Goal: Task Accomplishment & Management: Manage account settings

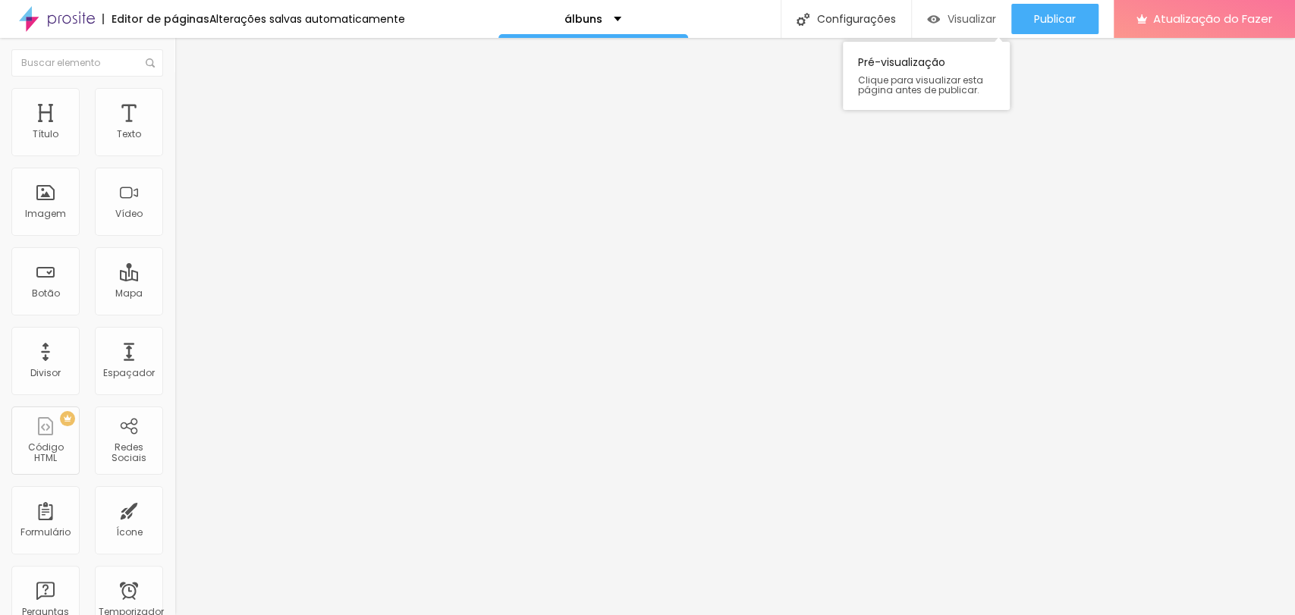
click at [967, 20] on font "Visualizar" at bounding box center [971, 18] width 49 height 15
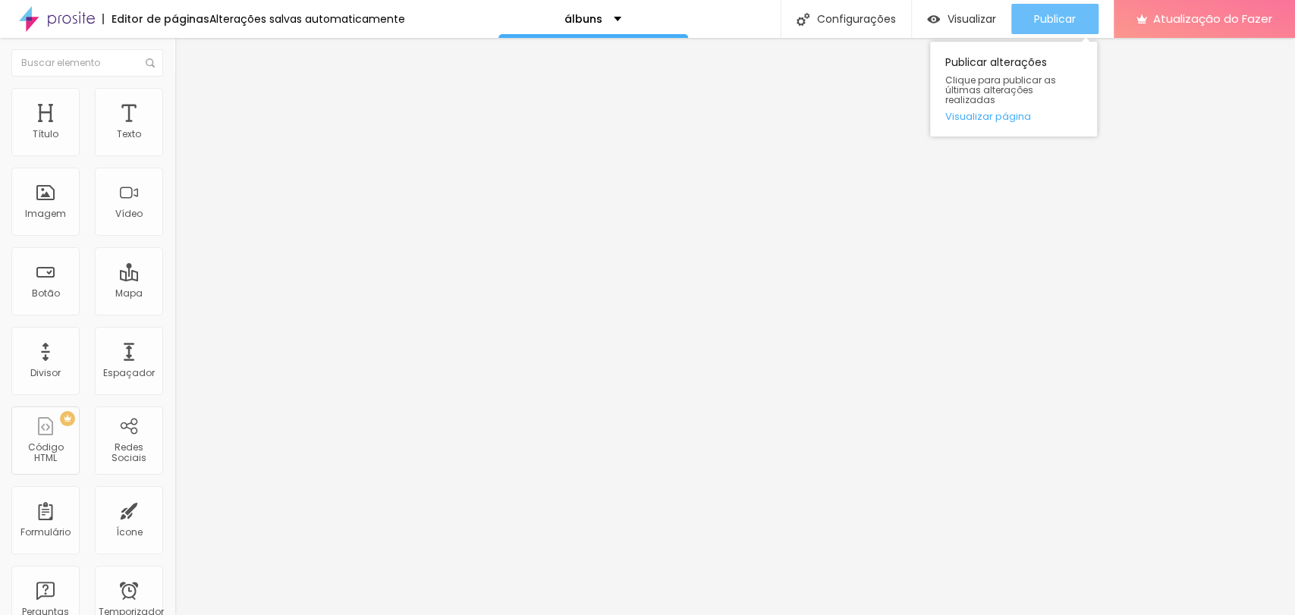
click at [1049, 19] on font "Publicar" at bounding box center [1055, 18] width 42 height 15
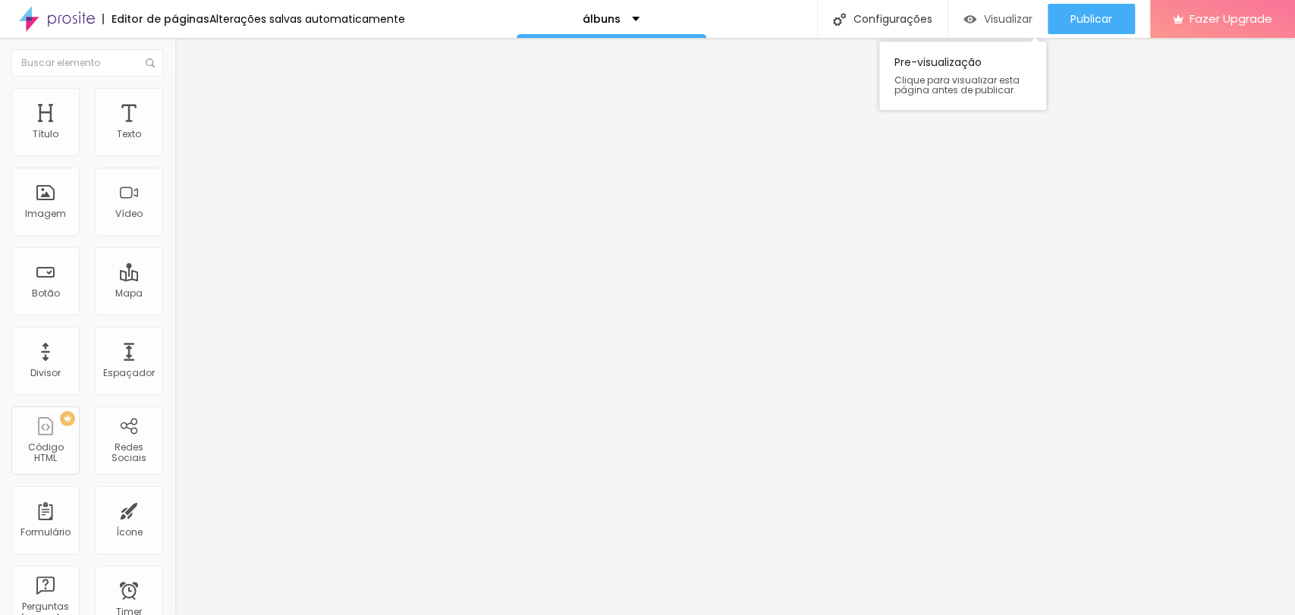
click at [973, 20] on div "Visualizar" at bounding box center [997, 19] width 69 height 13
click at [174, 138] on span "Encaixotado" at bounding box center [203, 131] width 59 height 13
click at [174, 160] on div "Completo" at bounding box center [261, 155] width 174 height 9
click at [174, 147] on span "Encaixotado" at bounding box center [203, 140] width 59 height 13
click at [174, 160] on div "Completo" at bounding box center [261, 155] width 174 height 9
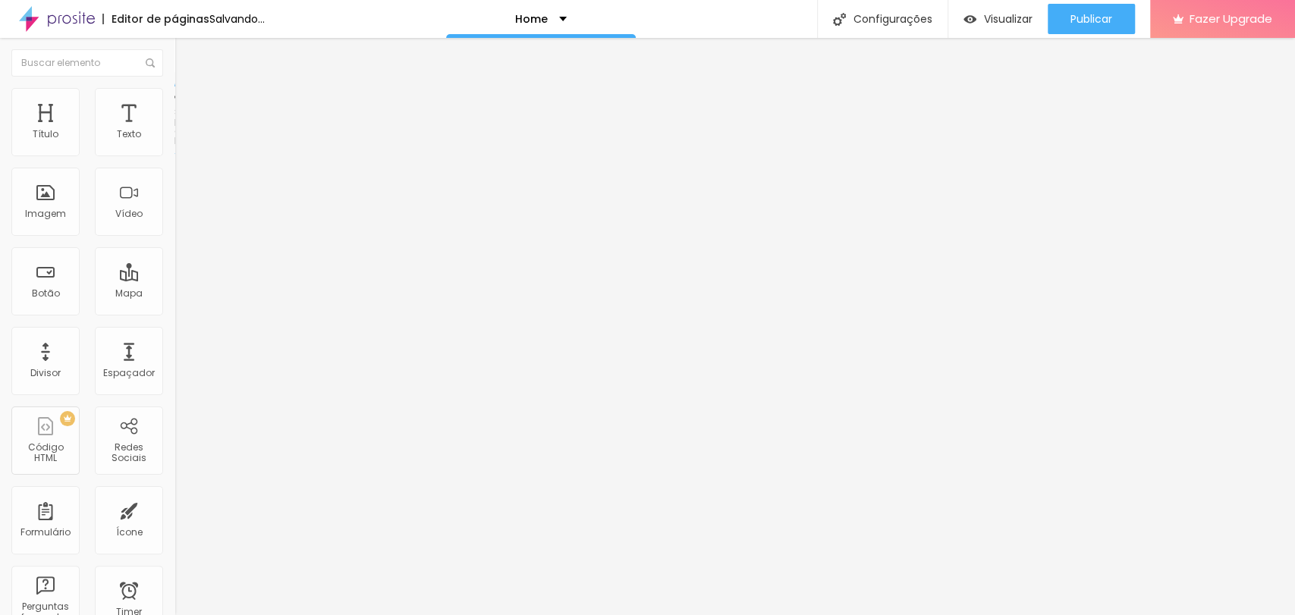
click at [174, 147] on span "Encaixotado" at bounding box center [203, 140] width 59 height 13
click at [174, 138] on span "Encaixotado" at bounding box center [203, 131] width 59 height 13
click at [174, 97] on img at bounding box center [181, 95] width 14 height 14
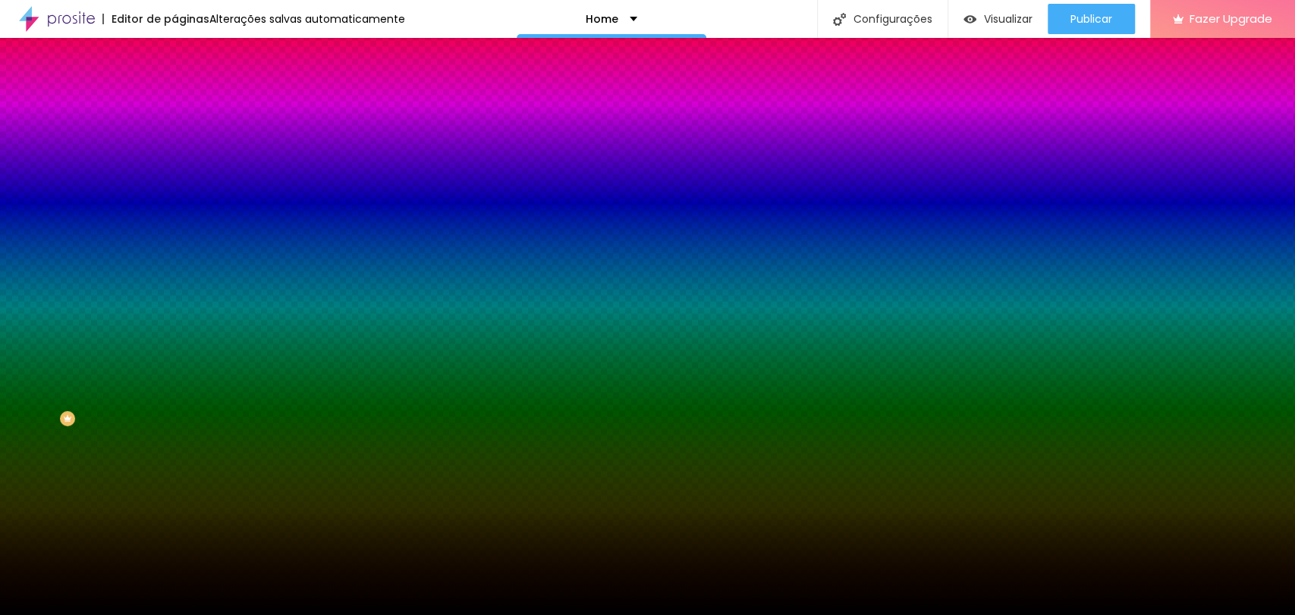
click at [188, 109] on span "Avançado" at bounding box center [213, 113] width 50 height 13
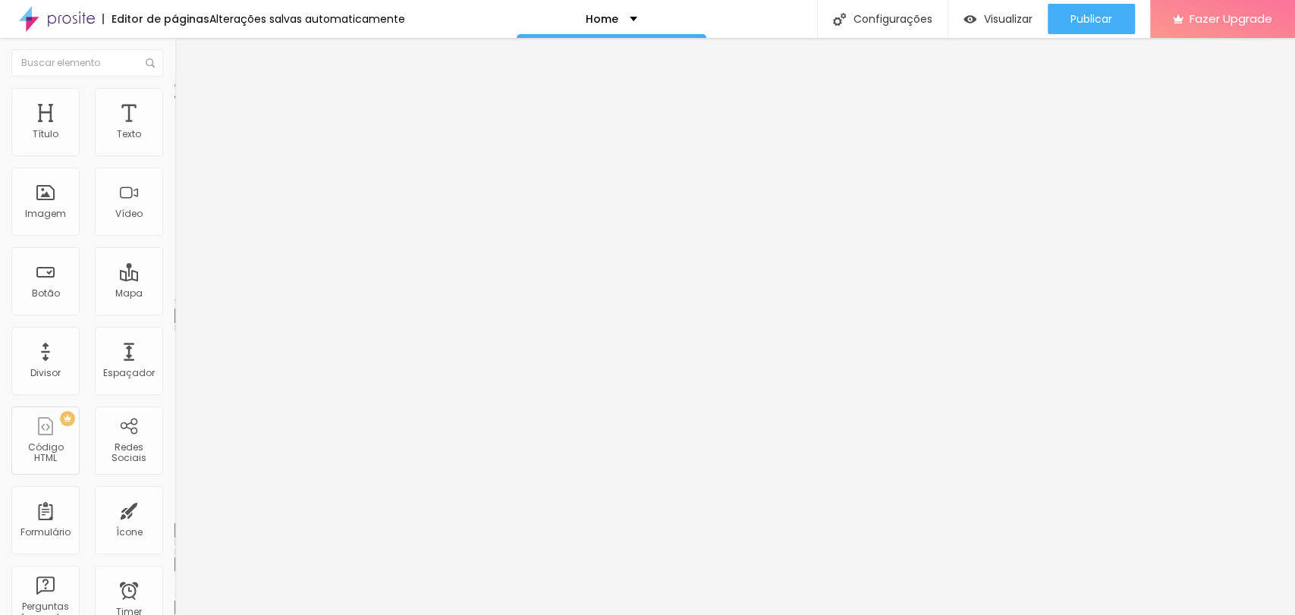
click at [188, 89] on span "Conteúdo" at bounding box center [211, 83] width 47 height 13
click at [174, 99] on ul "Conteúdo Estilo Avançado" at bounding box center [261, 96] width 174 height 46
click at [174, 100] on li "Estilo" at bounding box center [261, 95] width 174 height 15
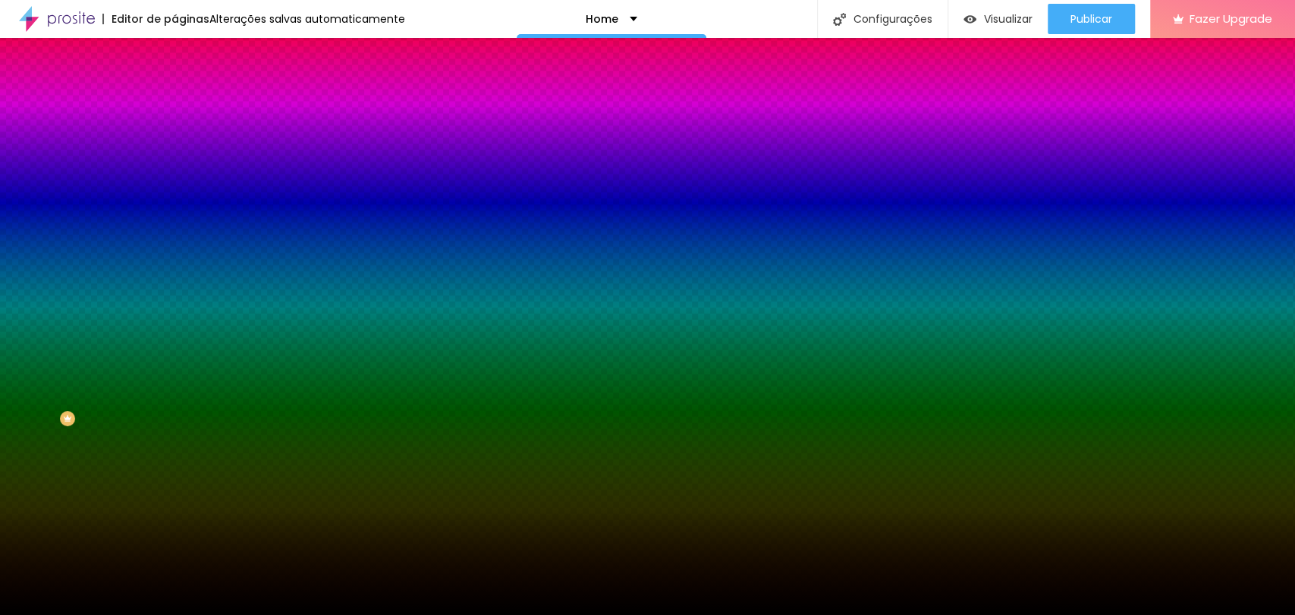
click at [174, 140] on span "Trocar imagem" at bounding box center [215, 133] width 83 height 13
click at [224, 614] on div "Subindo 1/1 arquivos" at bounding box center [647, 619] width 1295 height 9
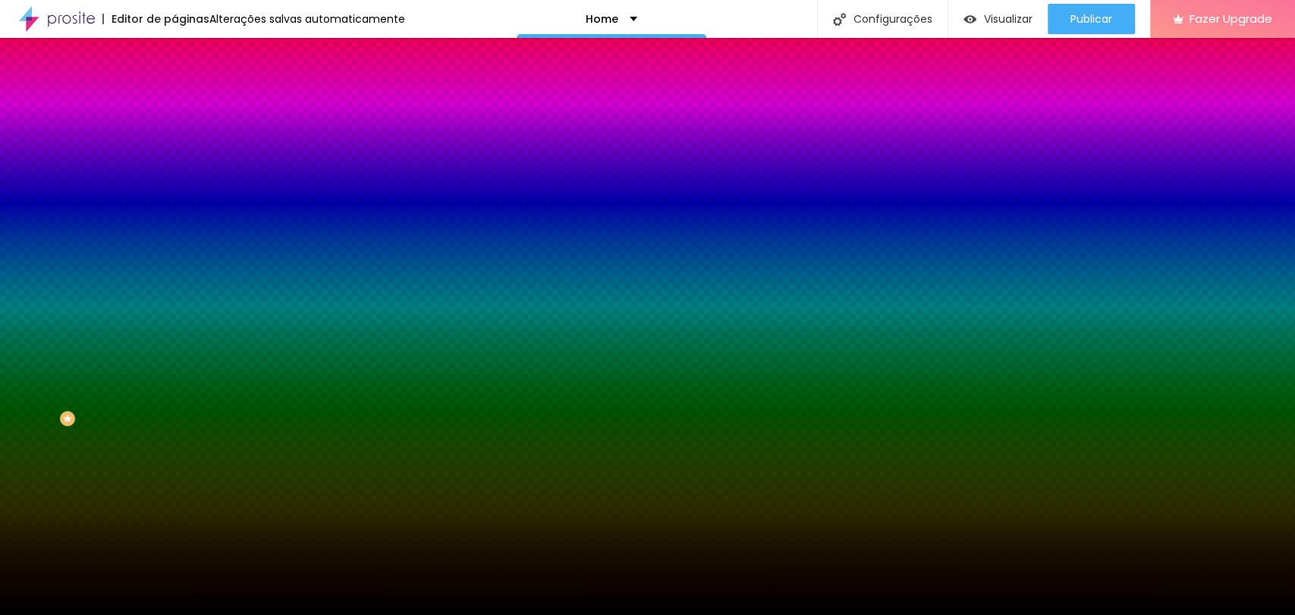
click at [174, 158] on span "Nenhum" at bounding box center [193, 151] width 39 height 13
click at [174, 181] on span "Parallax" at bounding box center [192, 174] width 37 height 13
click at [174, 167] on span "Nenhum" at bounding box center [193, 160] width 39 height 13
click at [174, 180] on div "Efeito da Imagem Nenhum Nenhum Parallax" at bounding box center [261, 159] width 174 height 42
click at [174, 158] on span "Nenhum" at bounding box center [193, 151] width 39 height 13
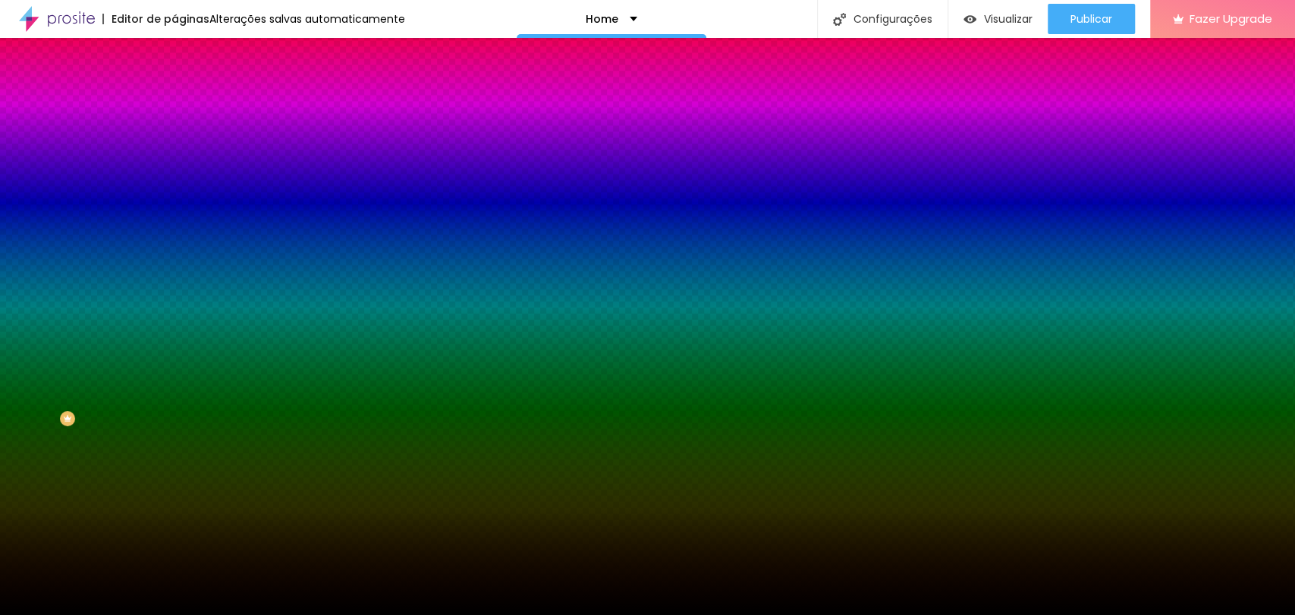
click at [174, 140] on span "Trocar imagem" at bounding box center [215, 133] width 83 height 13
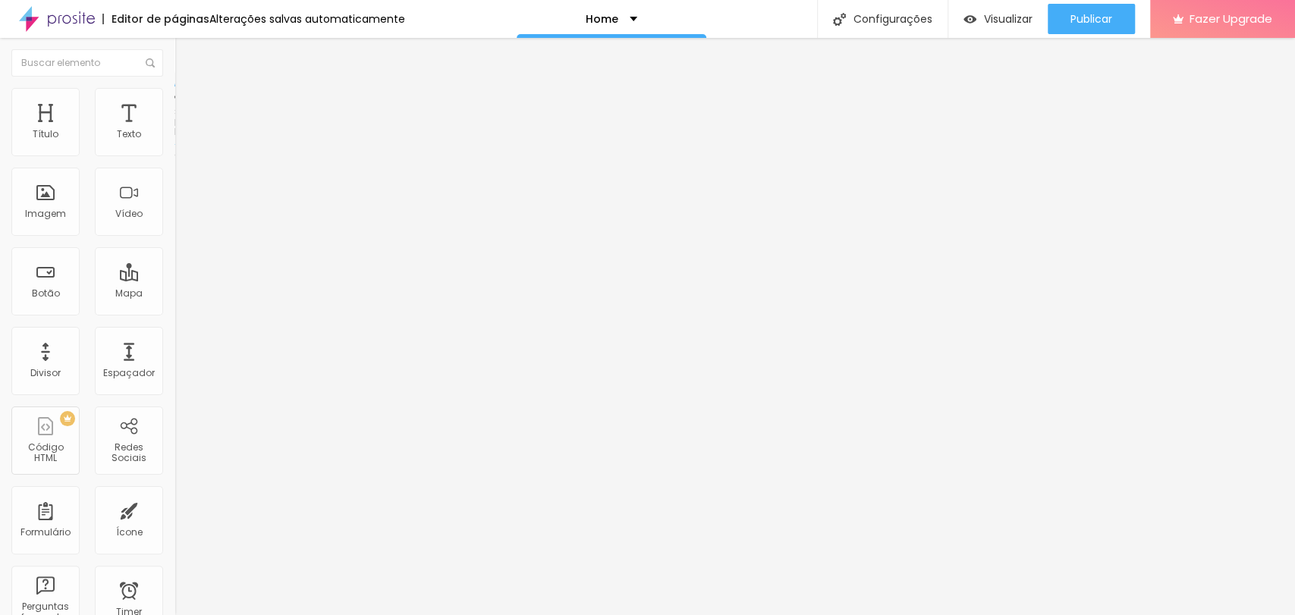
click at [174, 300] on div "Editar Seção Conteúdo Estilo Avançado Modo Encaixotado Encaixotado Completo" at bounding box center [261, 326] width 174 height 577
click at [36, 218] on div "Imagem" at bounding box center [45, 214] width 41 height 11
click at [188, 105] on span "Estilo" at bounding box center [200, 98] width 24 height 13
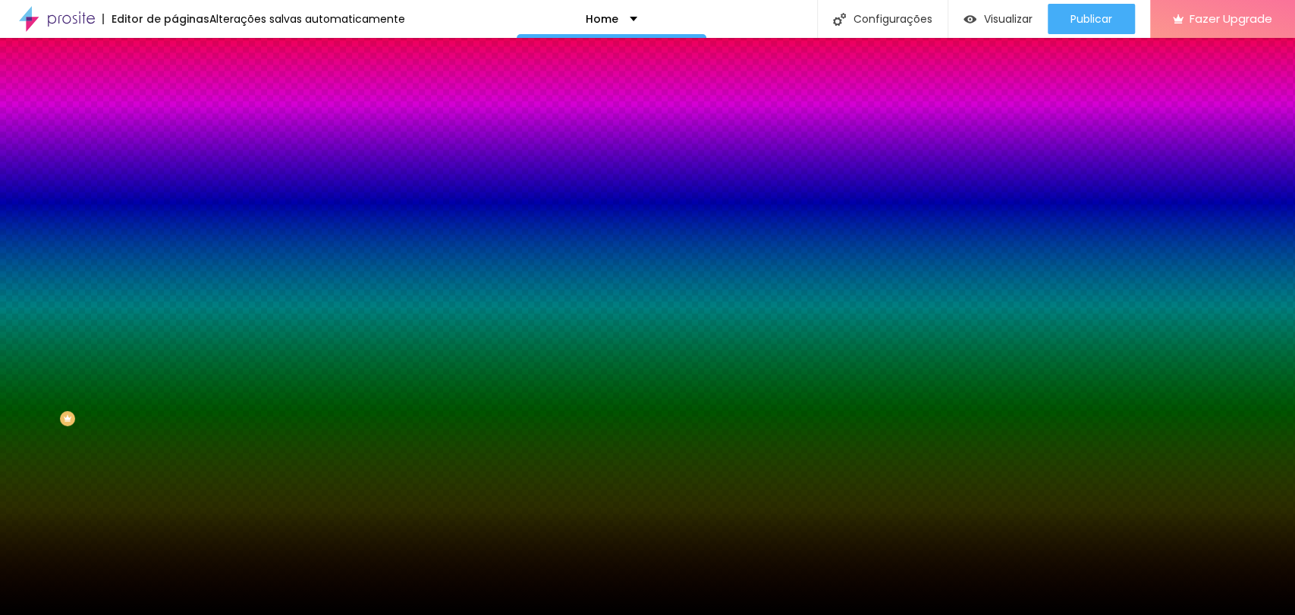
click at [174, 138] on div "Trocar imagem" at bounding box center [261, 132] width 174 height 11
click at [174, 158] on span "Nenhum" at bounding box center [193, 151] width 39 height 13
click at [174, 180] on div "Parallax" at bounding box center [261, 175] width 174 height 9
click at [174, 167] on span "Nenhum" at bounding box center [193, 160] width 39 height 13
click at [174, 140] on span "Trocar imagem" at bounding box center [215, 133] width 83 height 13
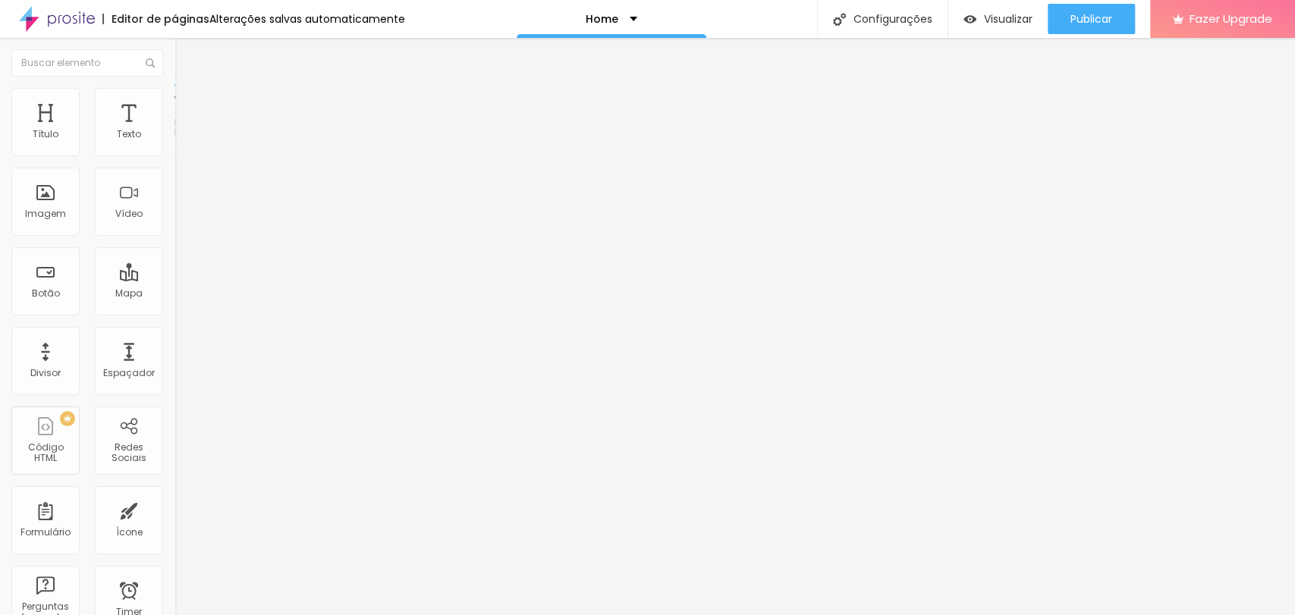
click at [188, 103] on span "Estilo" at bounding box center [200, 98] width 24 height 13
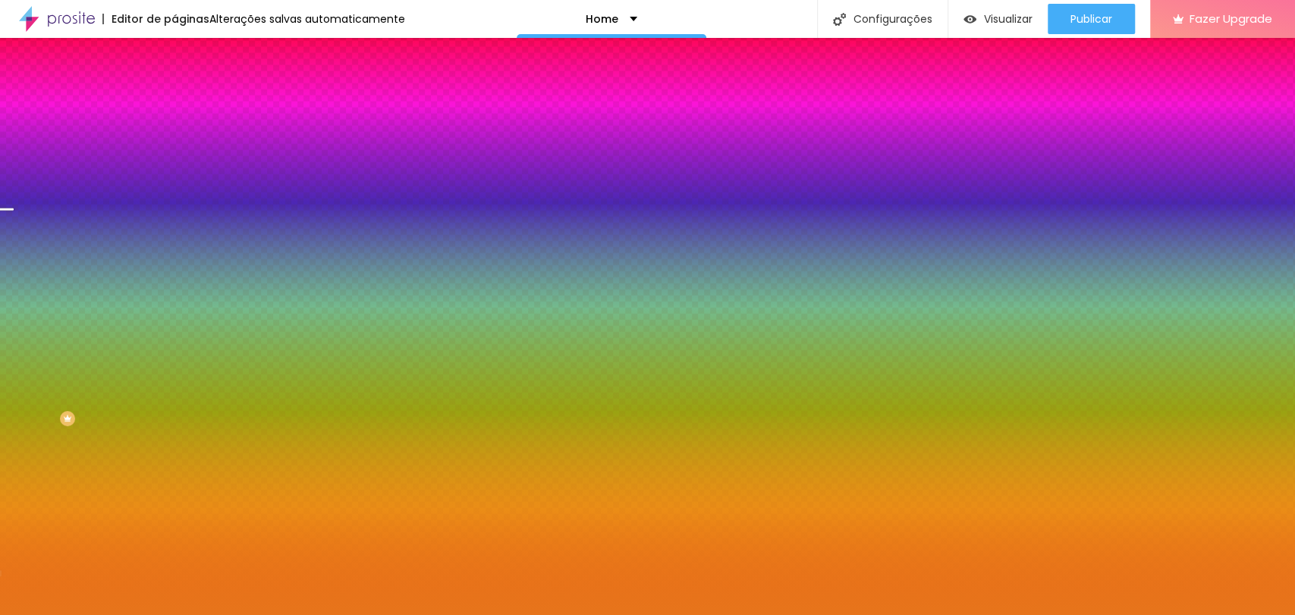
click at [174, 140] on span "Trocar imagem" at bounding box center [215, 133] width 83 height 13
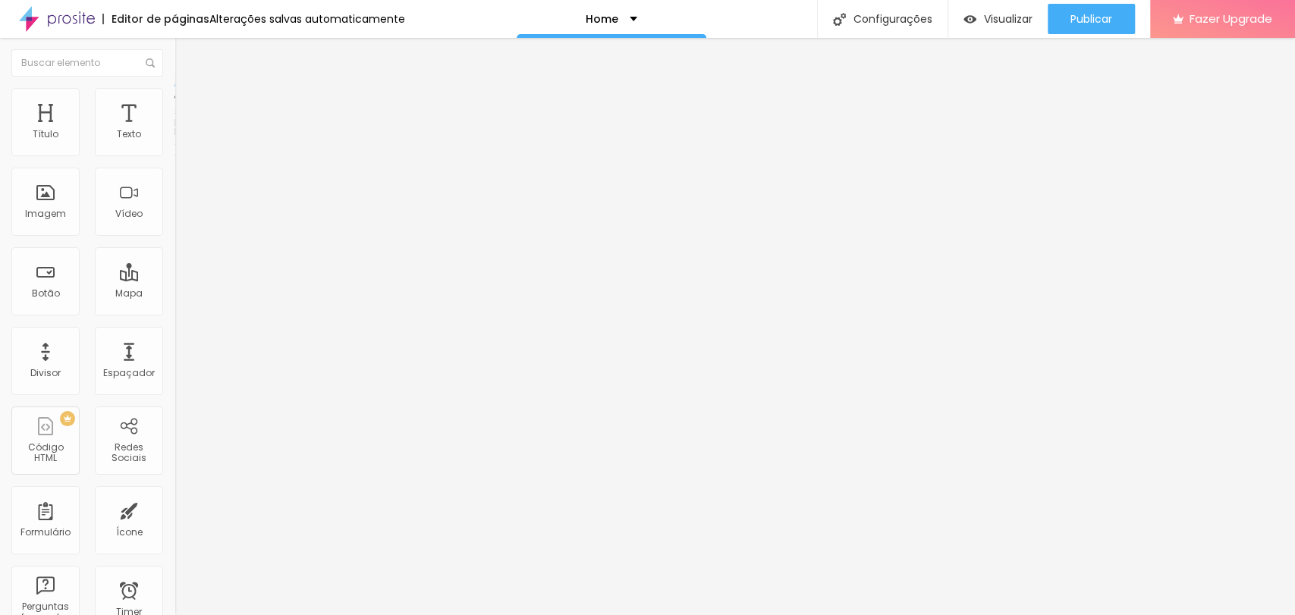
click at [174, 97] on li "Estilo" at bounding box center [261, 95] width 174 height 15
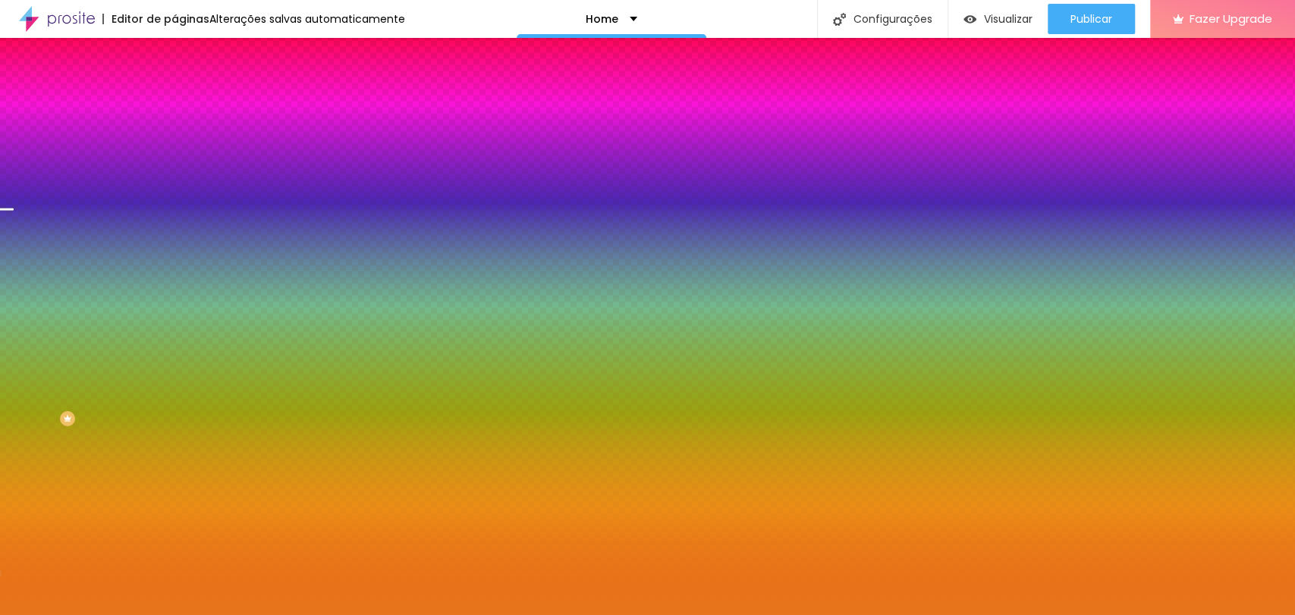
click at [174, 221] on input "#E7751B" at bounding box center [265, 213] width 182 height 15
click at [174, 206] on div at bounding box center [261, 206] width 174 height 0
click at [174, 221] on input "#E7751B" at bounding box center [265, 213] width 182 height 15
paste input "C7923"
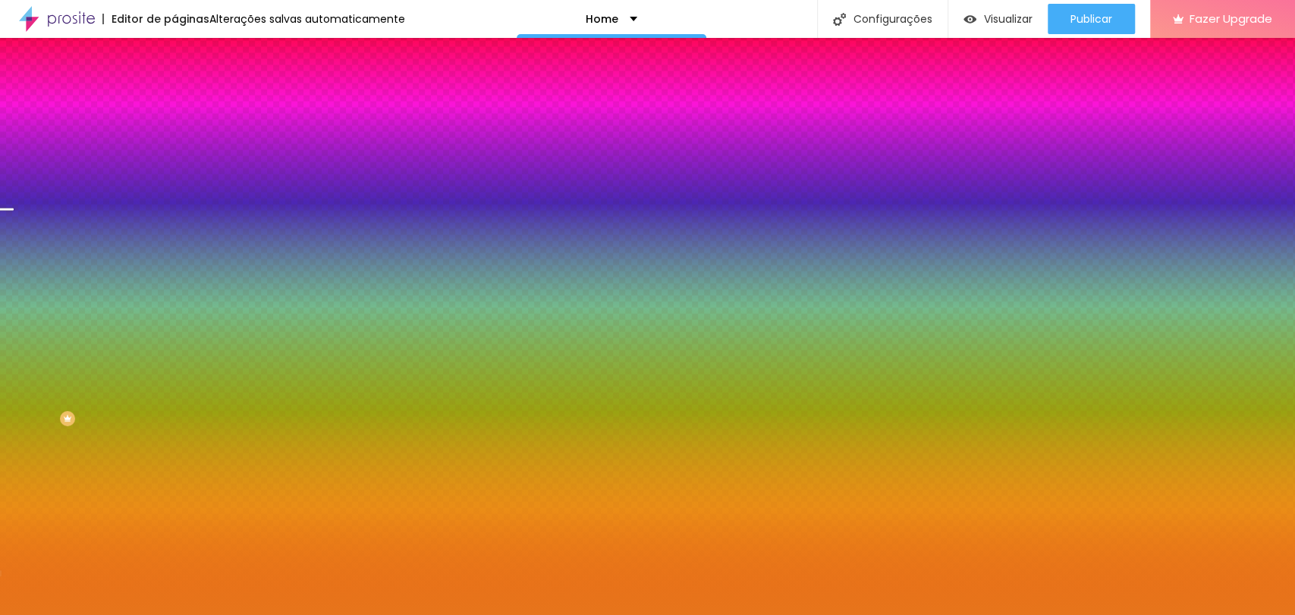
click at [174, 221] on input "#C7923" at bounding box center [265, 213] width 182 height 15
click at [174, 206] on div at bounding box center [261, 206] width 174 height 0
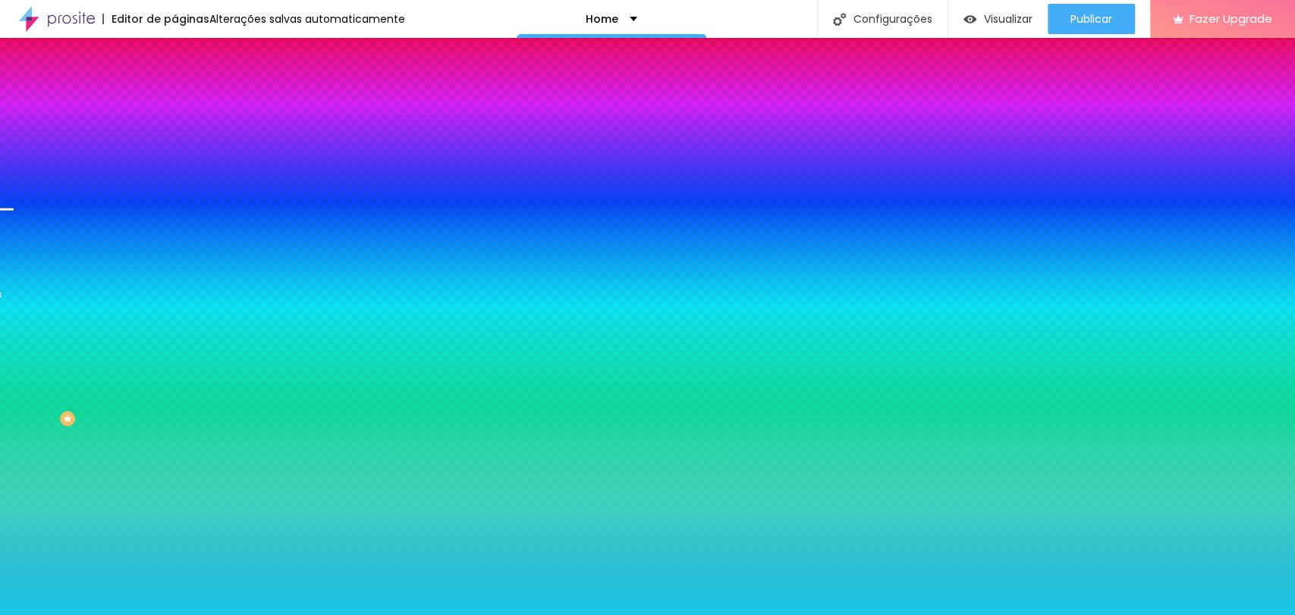
drag, startPoint x: 130, startPoint y: 331, endPoint x: 131, endPoint y: 348, distance: 17.5
click at [131, 348] on div at bounding box center [647, 307] width 1295 height 615
click at [174, 221] on input "#1BBFE7" at bounding box center [265, 213] width 182 height 15
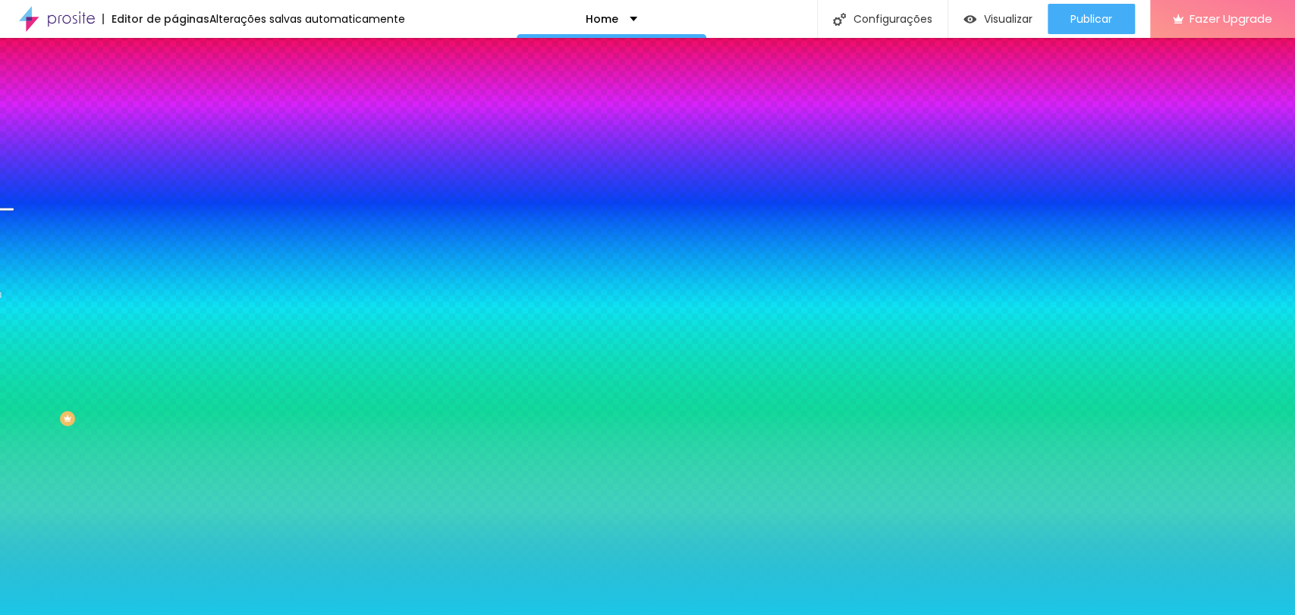
paste input "3273F"
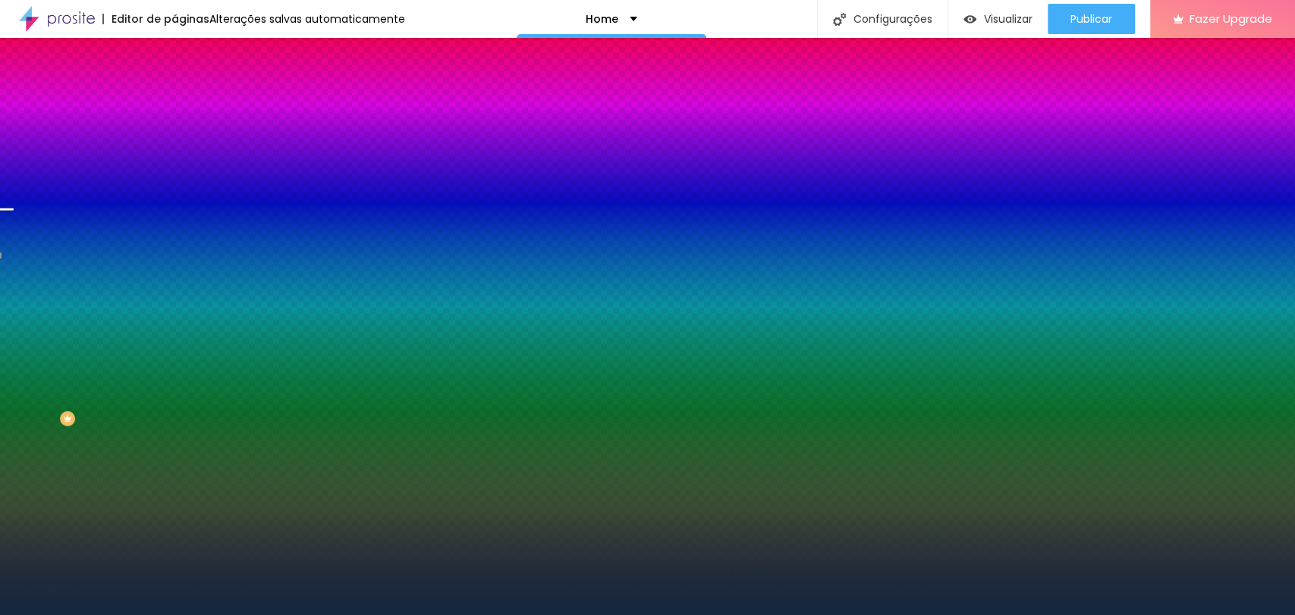
type input "#13273F"
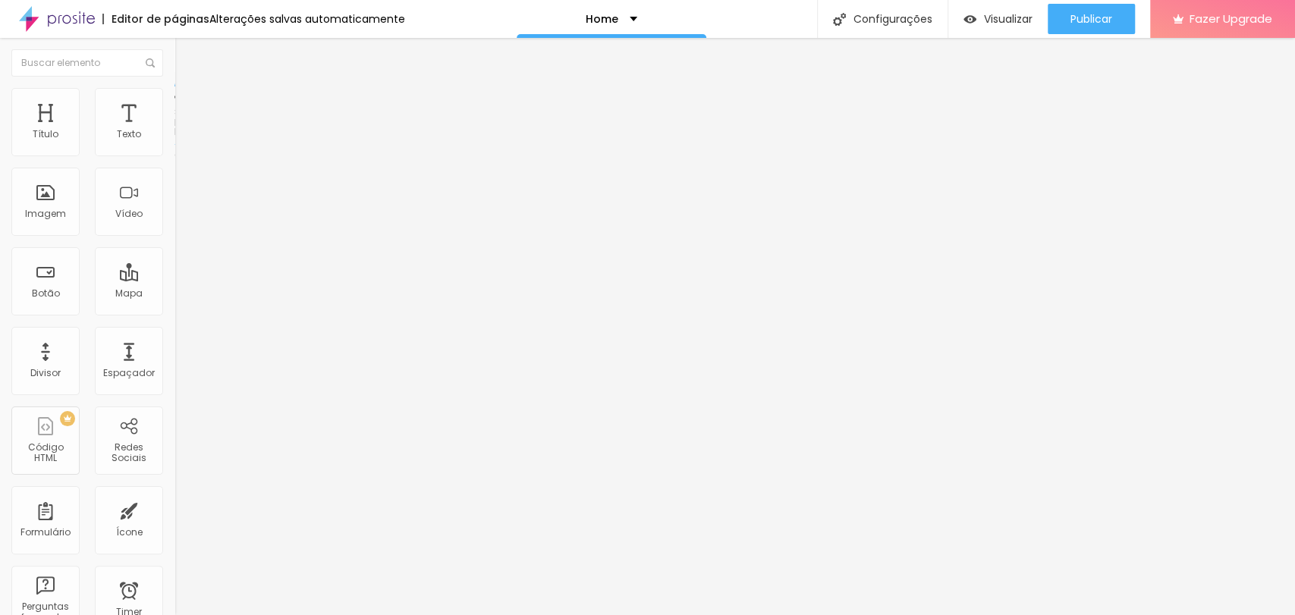
click at [186, 58] on img "button" at bounding box center [192, 55] width 12 height 12
click at [37, 279] on div "Botão" at bounding box center [45, 281] width 68 height 68
click at [53, 293] on div "Botão" at bounding box center [46, 293] width 28 height 11
click at [186, 50] on img "button" at bounding box center [192, 55] width 12 height 12
click at [27, 293] on div "Botão" at bounding box center [45, 281] width 68 height 68
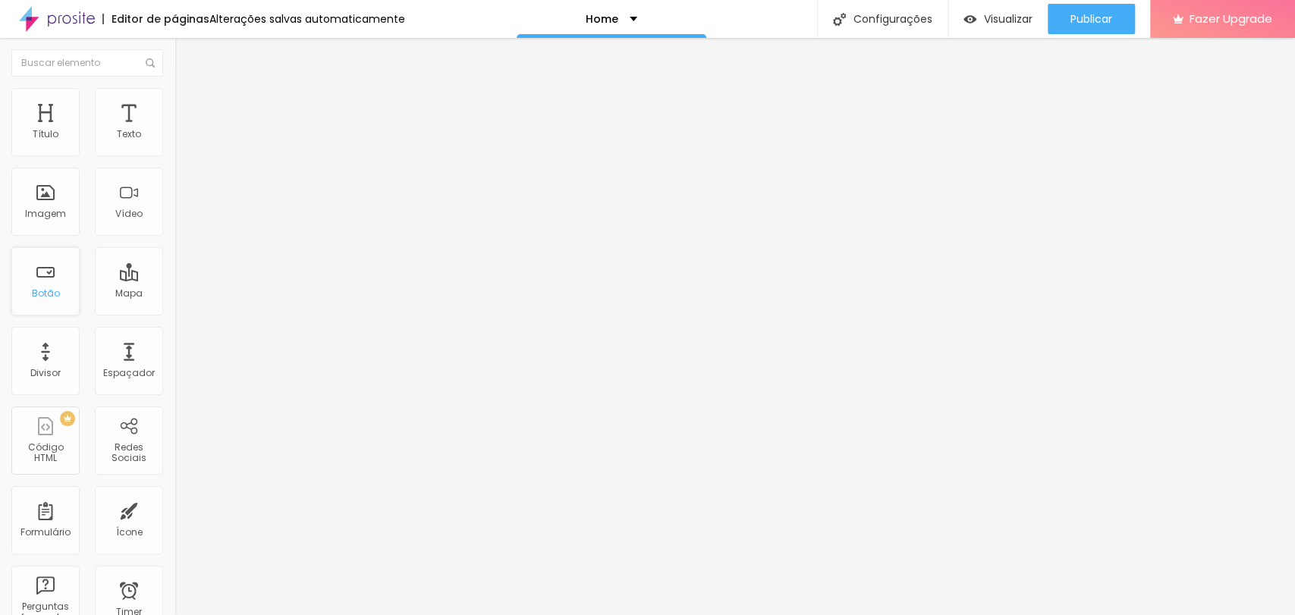
click at [23, 297] on div "Botão" at bounding box center [45, 281] width 68 height 68
click at [174, 143] on input "Click me" at bounding box center [265, 134] width 182 height 15
type input "Isso é kamea"
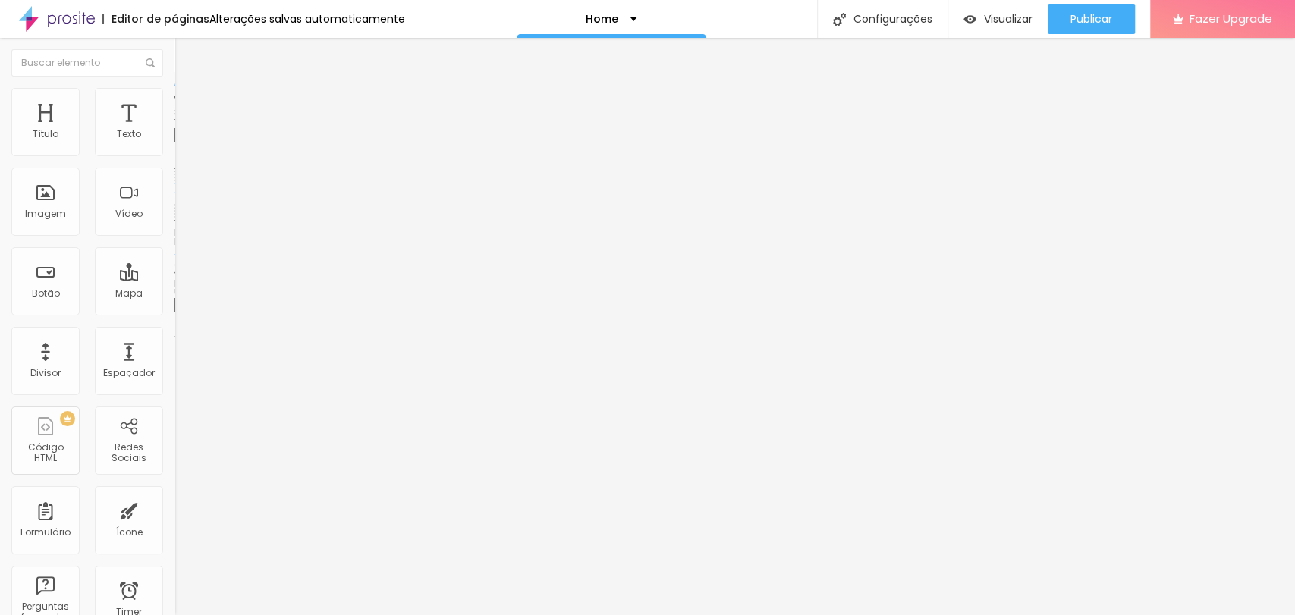
click at [174, 228] on div "Tamanho" at bounding box center [261, 223] width 174 height 9
click at [174, 271] on span "Grande" at bounding box center [192, 265] width 36 height 13
click at [174, 257] on span "Normal" at bounding box center [191, 250] width 34 height 13
click at [174, 232] on span "Normal" at bounding box center [191, 232] width 34 height 13
click at [174, 88] on li "Estilo" at bounding box center [261, 95] width 174 height 15
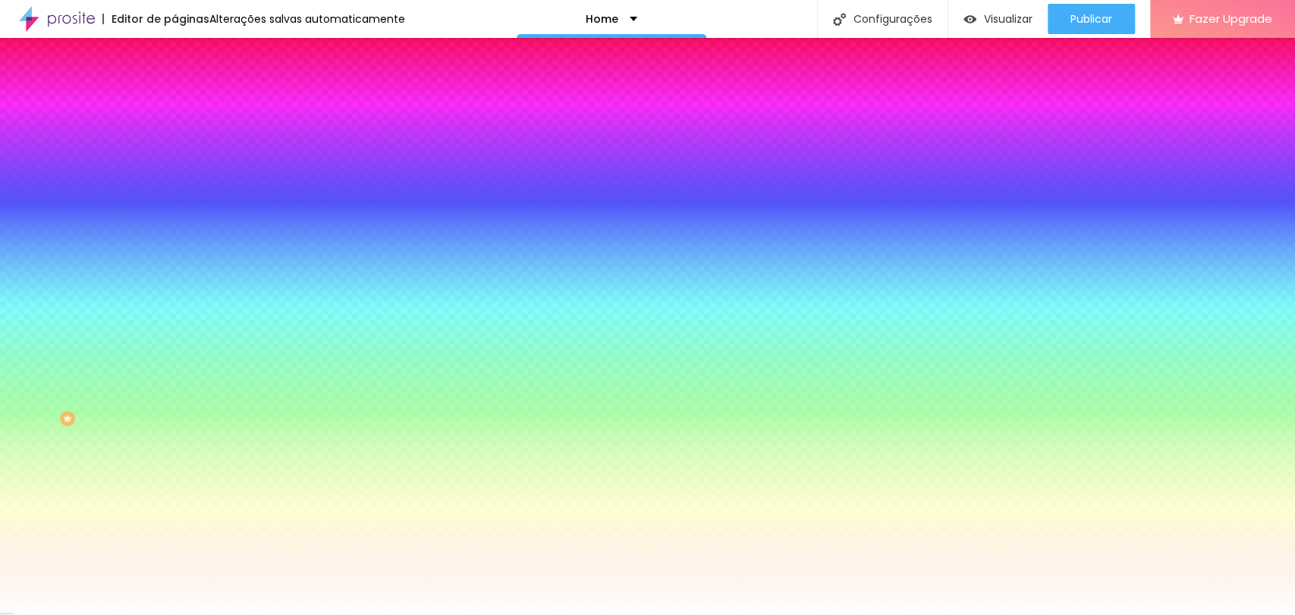
click at [174, 149] on input "#FFFFFF" at bounding box center [265, 152] width 182 height 15
paste input "13273"
type input "#13273"
click at [174, 195] on button "button" at bounding box center [184, 194] width 21 height 16
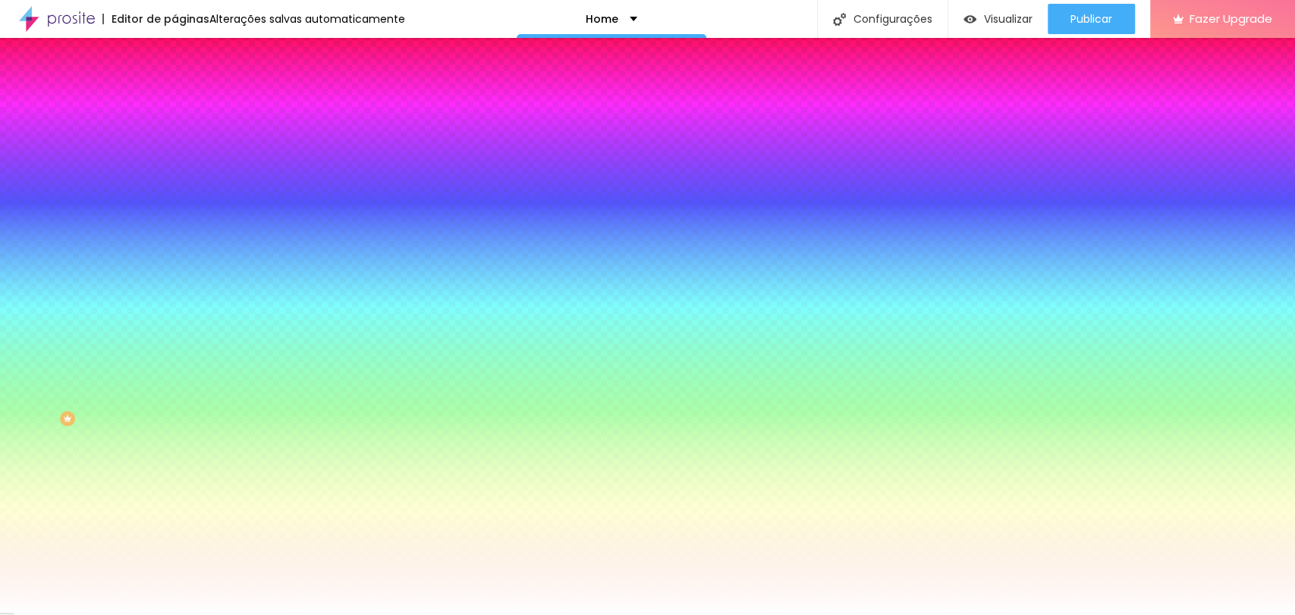
select select "MontserratThin"
click at [53, 614] on div at bounding box center [647, 615] width 1295 height 0
click at [174, 516] on div at bounding box center [261, 516] width 174 height 0
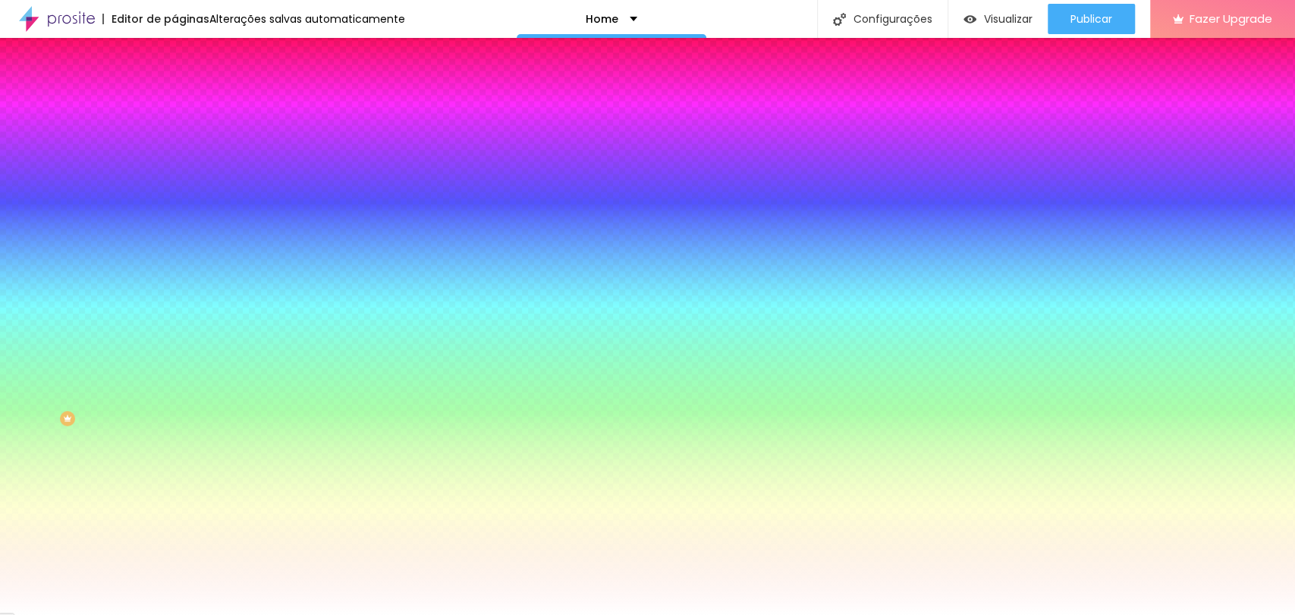
drag, startPoint x: 146, startPoint y: 402, endPoint x: 159, endPoint y: 328, distance: 75.6
click at [174, 489] on div "Cor de fundo Voltar ao padrão #FFFFFF" at bounding box center [261, 510] width 174 height 42
click at [174, 557] on input "#FFFFFF" at bounding box center [265, 564] width 182 height 15
click at [174, 557] on div at bounding box center [261, 557] width 174 height 0
click at [174, 598] on button "button" at bounding box center [184, 606] width 21 height 16
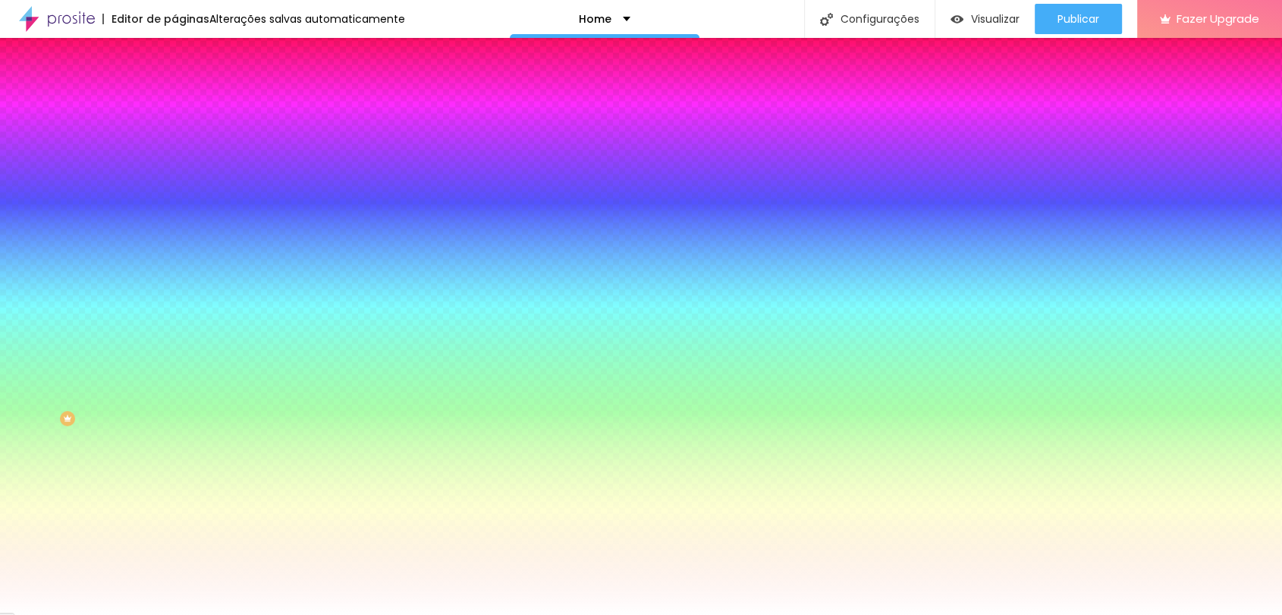
drag, startPoint x: 156, startPoint y: 443, endPoint x: 139, endPoint y: 446, distance: 17.7
click at [139, 446] on body "Editor de páginas Alterações salvas automaticamente Home Configurações Configur…" at bounding box center [641, 307] width 1282 height 615
click at [127, 614] on div at bounding box center [641, 615] width 1282 height 0
click at [188, 110] on span "Avançado" at bounding box center [213, 113] width 50 height 13
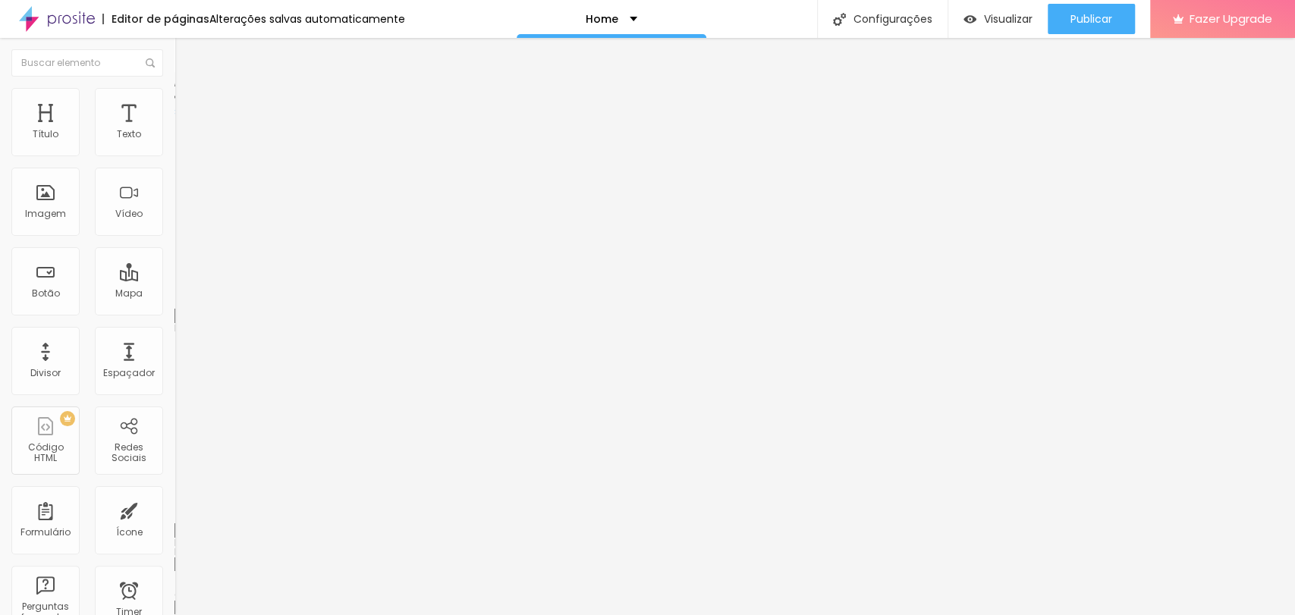
click at [174, 97] on img at bounding box center [181, 95] width 14 height 14
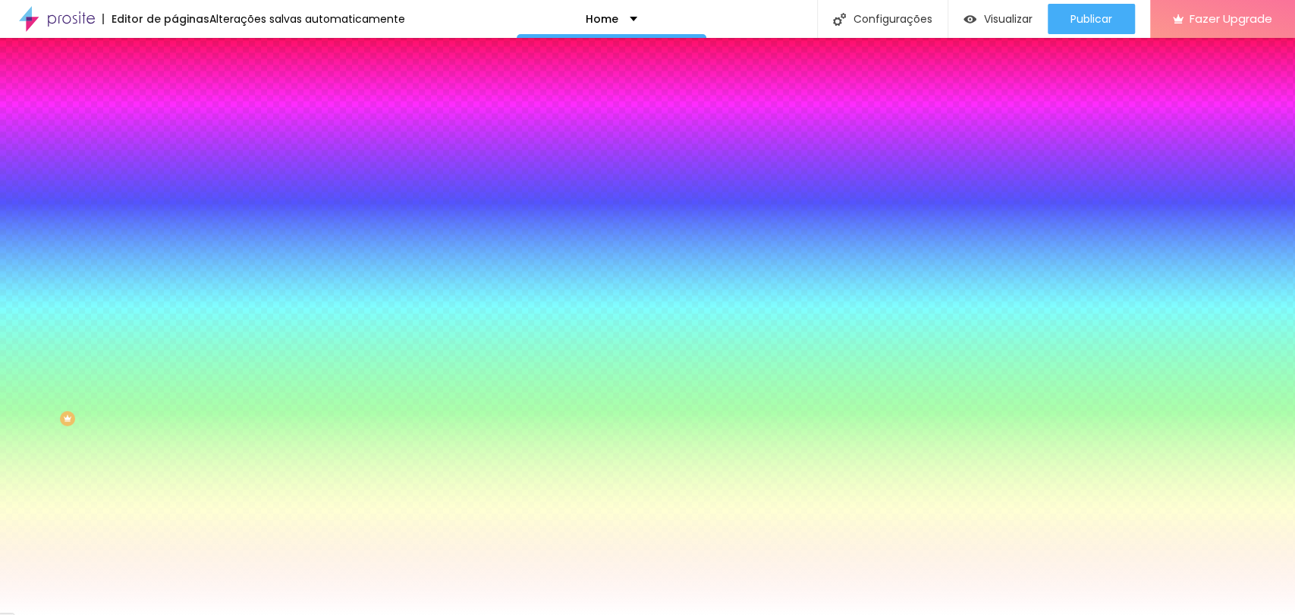
click at [182, 284] on icon "button" at bounding box center [185, 287] width 6 height 6
click at [33, 614] on div at bounding box center [647, 615] width 1295 height 0
click at [188, 89] on span "Conteúdo" at bounding box center [211, 83] width 47 height 13
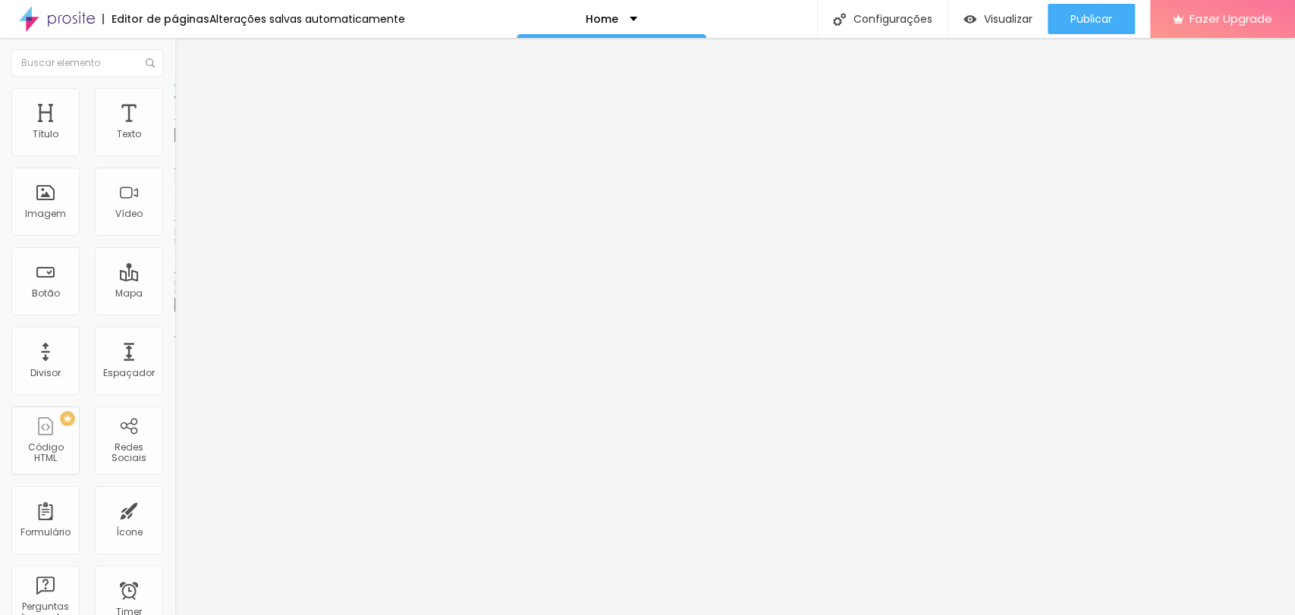
click at [188, 105] on span "Estilo" at bounding box center [200, 98] width 24 height 13
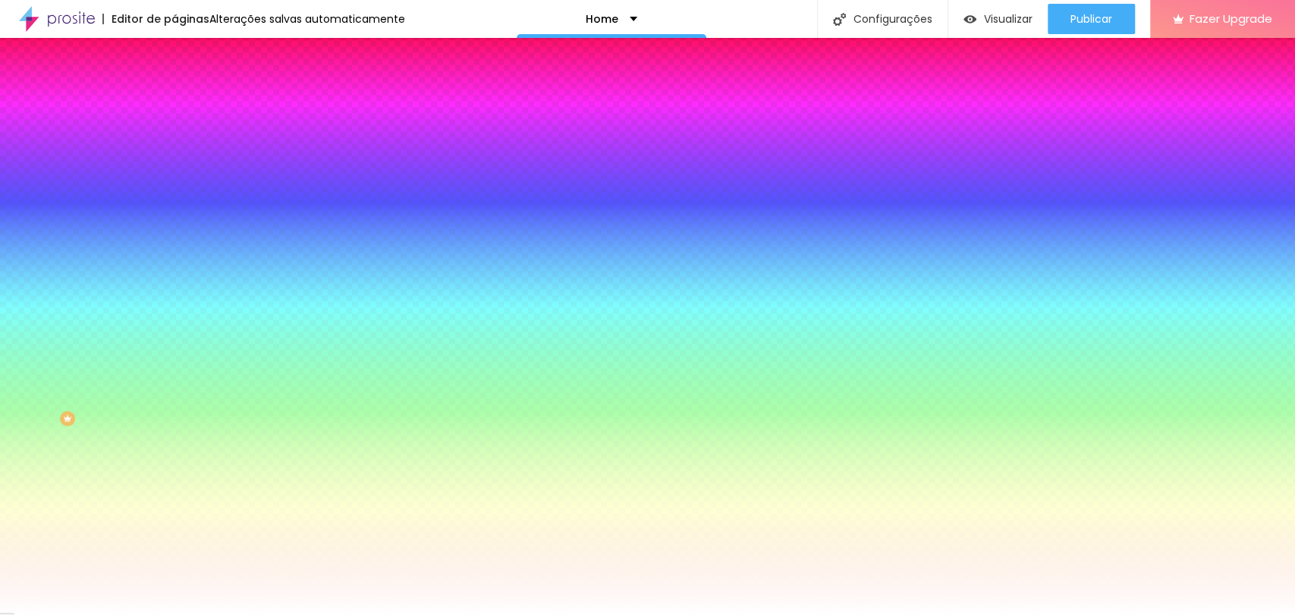
click at [174, 145] on div at bounding box center [261, 145] width 174 height 0
click at [156, 190] on div at bounding box center [647, 307] width 1295 height 615
click at [174, 155] on input "#FFFFFF" at bounding box center [265, 152] width 182 height 15
paste input "13273"
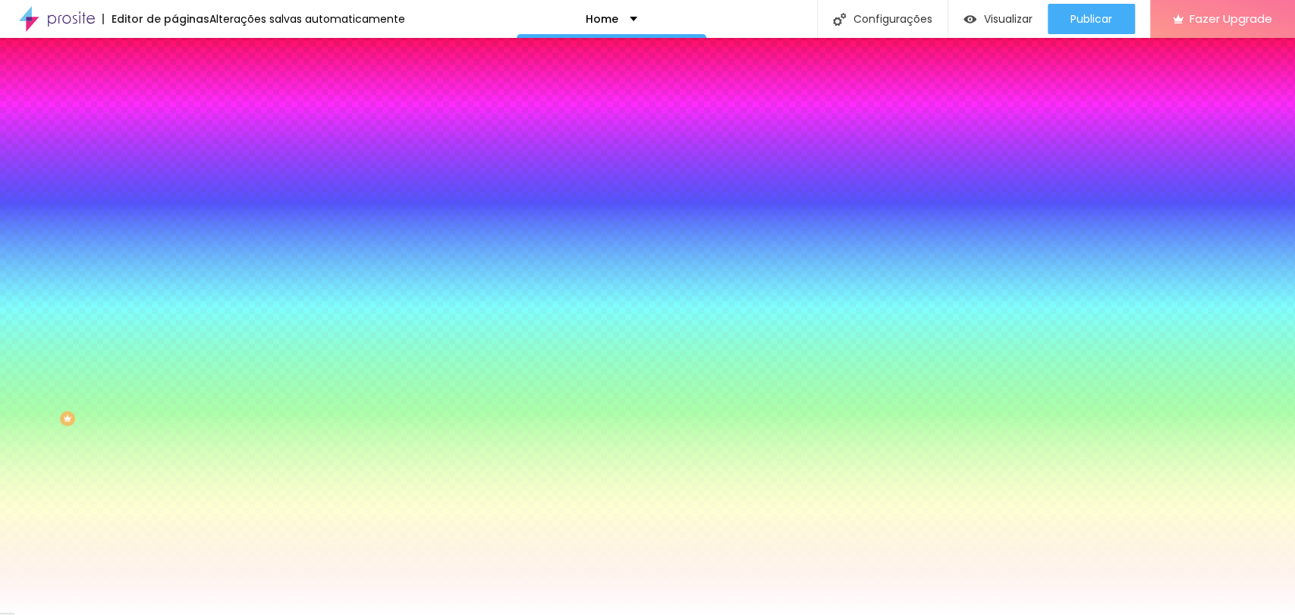
click at [174, 145] on div at bounding box center [261, 145] width 174 height 0
drag, startPoint x: 146, startPoint y: 208, endPoint x: 118, endPoint y: 212, distance: 28.4
click at [174, 344] on div "Cor de fundo Voltar ao padrão #FFFFFF Tipografia Voltar ao padrão Borda Voltar …" at bounding box center [261, 366] width 174 height 496
click at [174, 159] on input "#FFFFFF" at bounding box center [265, 152] width 182 height 15
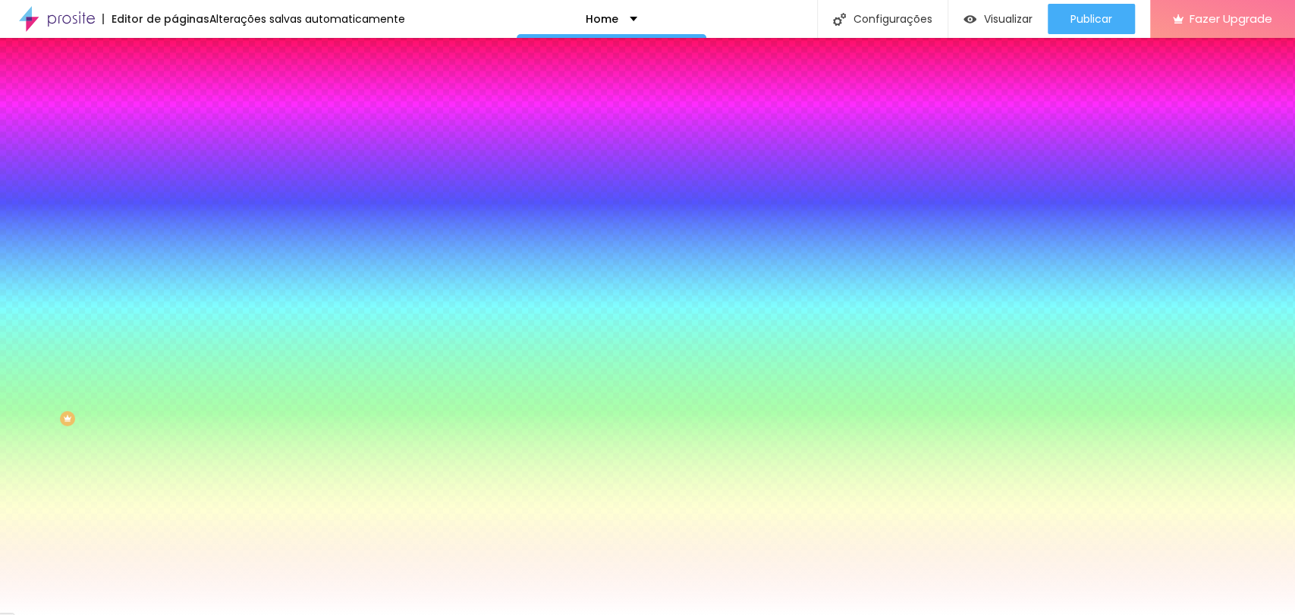
click at [174, 159] on input "#FFFFFF" at bounding box center [265, 152] width 182 height 15
paste input "13273"
type input "#13273"
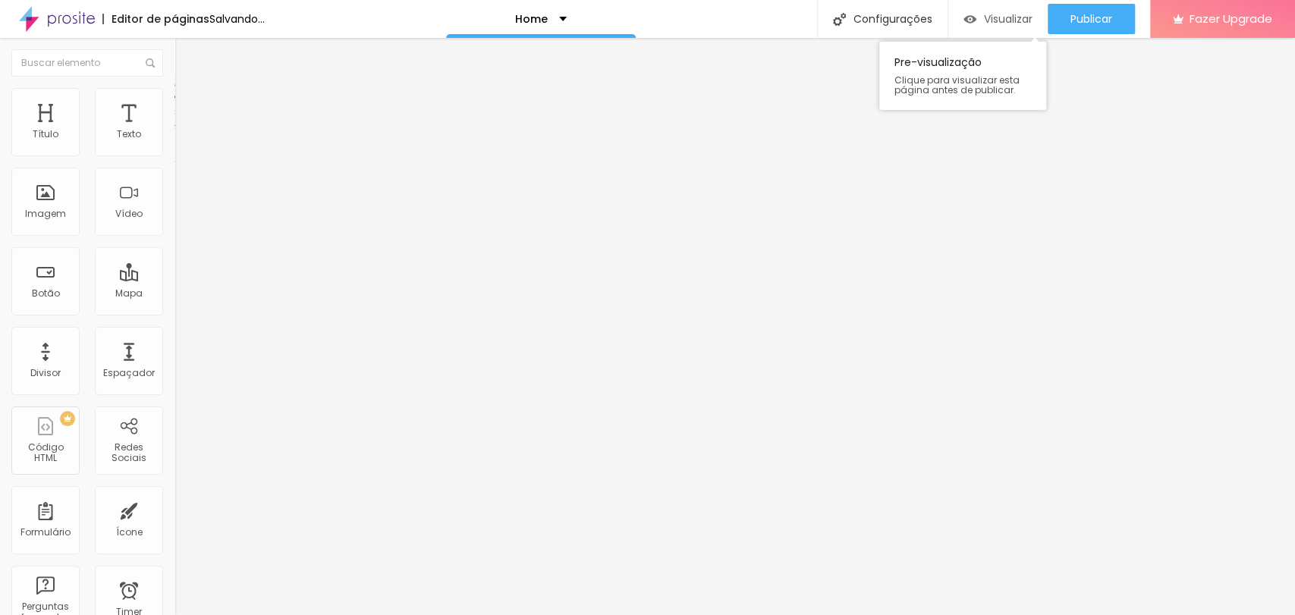
click at [999, 14] on span "Visualizar" at bounding box center [1008, 19] width 49 height 12
click at [174, 130] on span "Trocar imagem" at bounding box center [215, 124] width 83 height 13
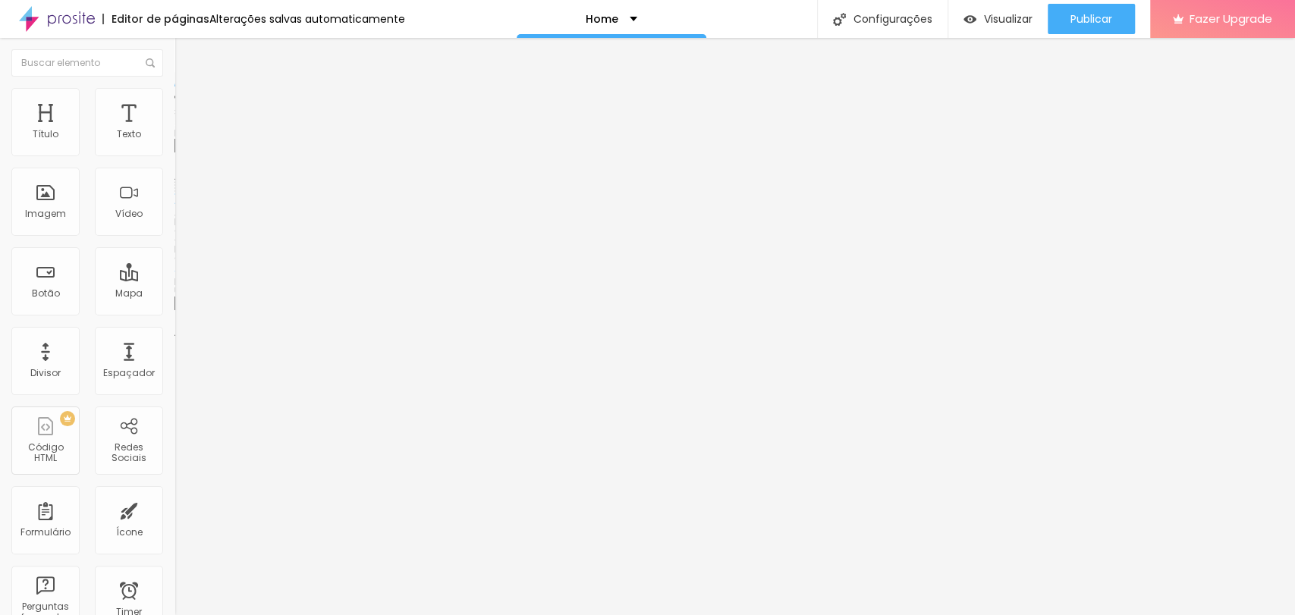
click at [174, 216] on img at bounding box center [179, 211] width 11 height 11
click at [31, 133] on div "Título" at bounding box center [45, 122] width 68 height 68
click at [188, 105] on span "Avançado" at bounding box center [213, 98] width 50 height 13
type input "6"
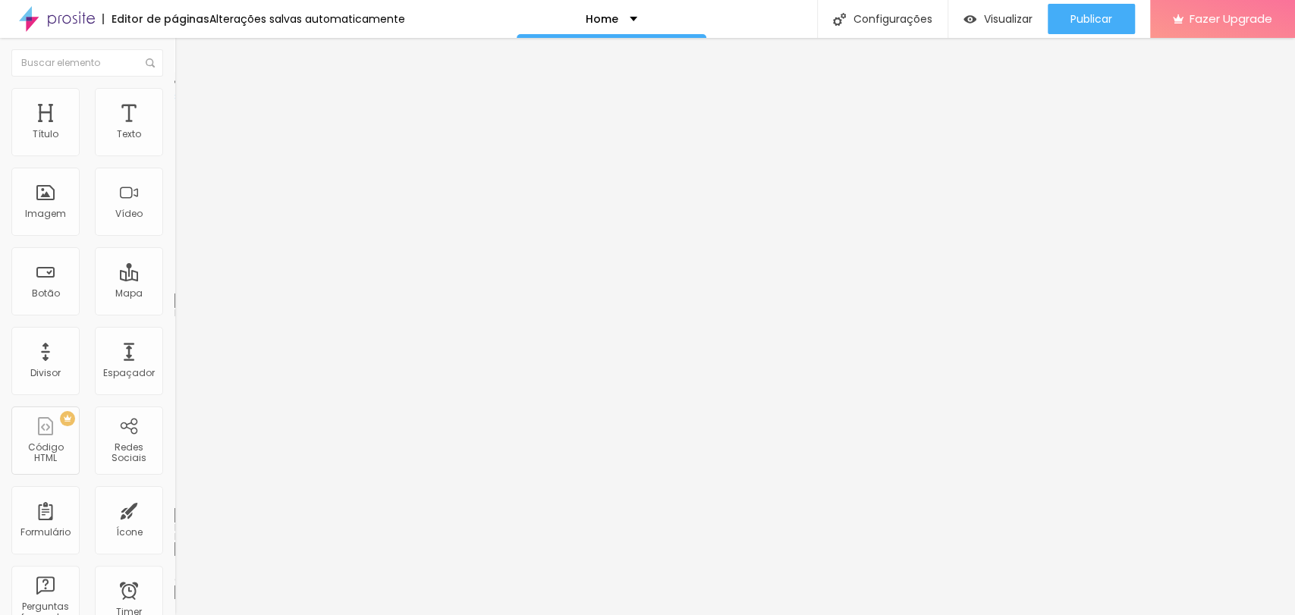
type input "37"
type input "43"
type input "46"
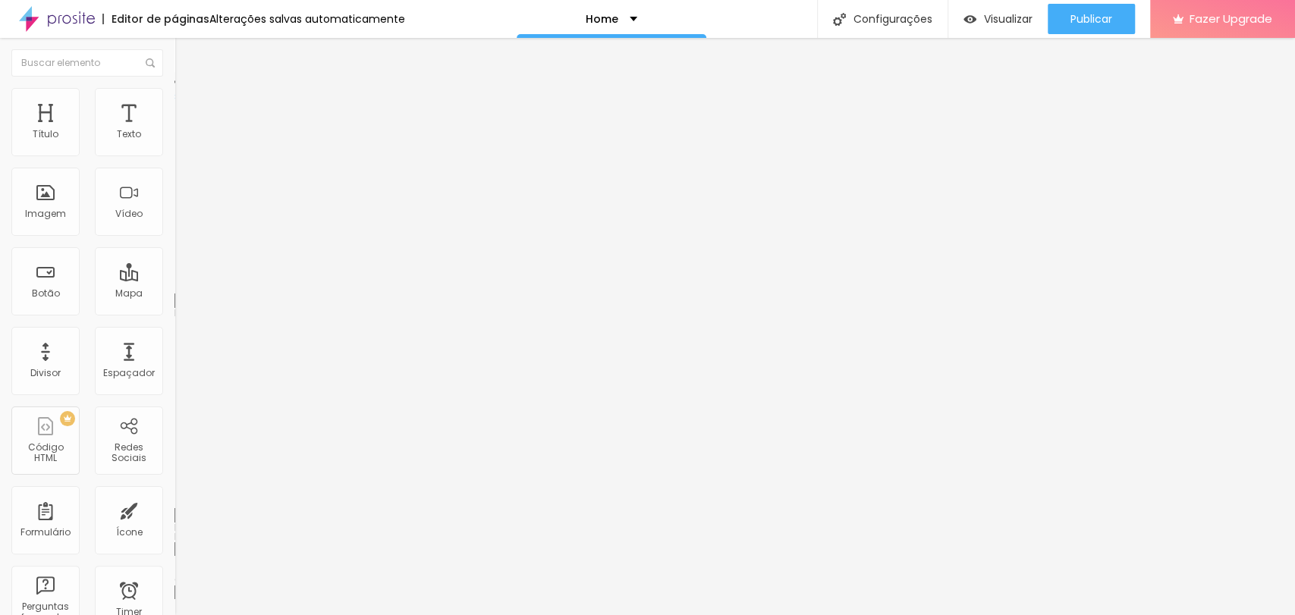
type input "46"
type input "51"
type input "57"
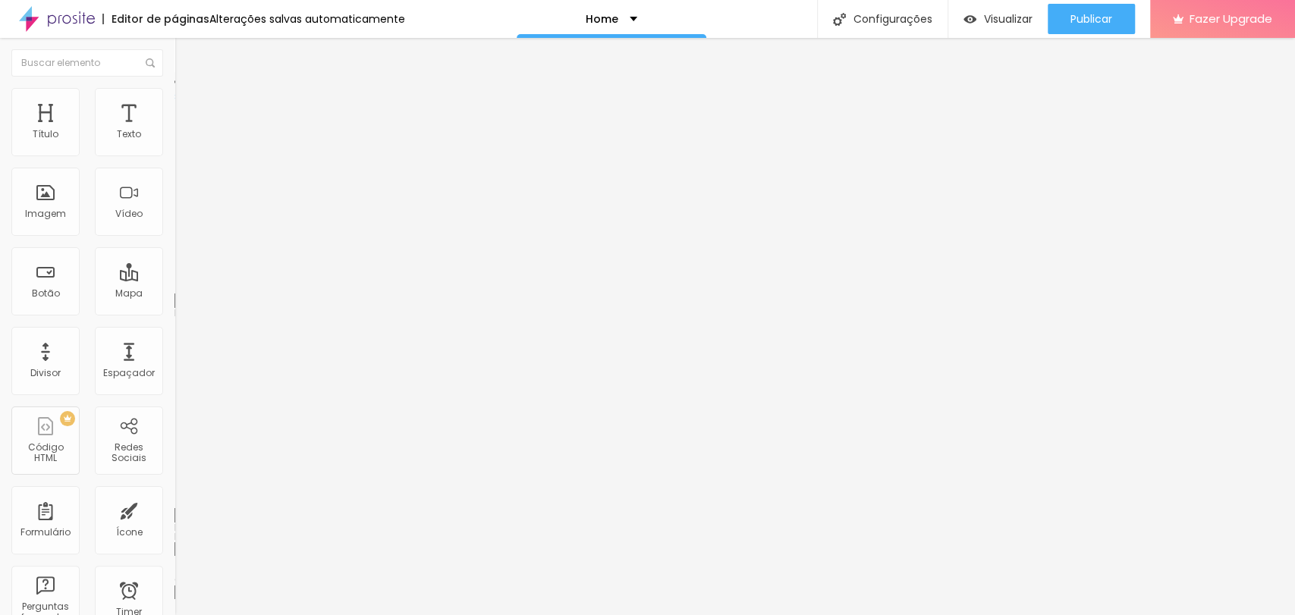
type input "62"
type input "64"
type input "67"
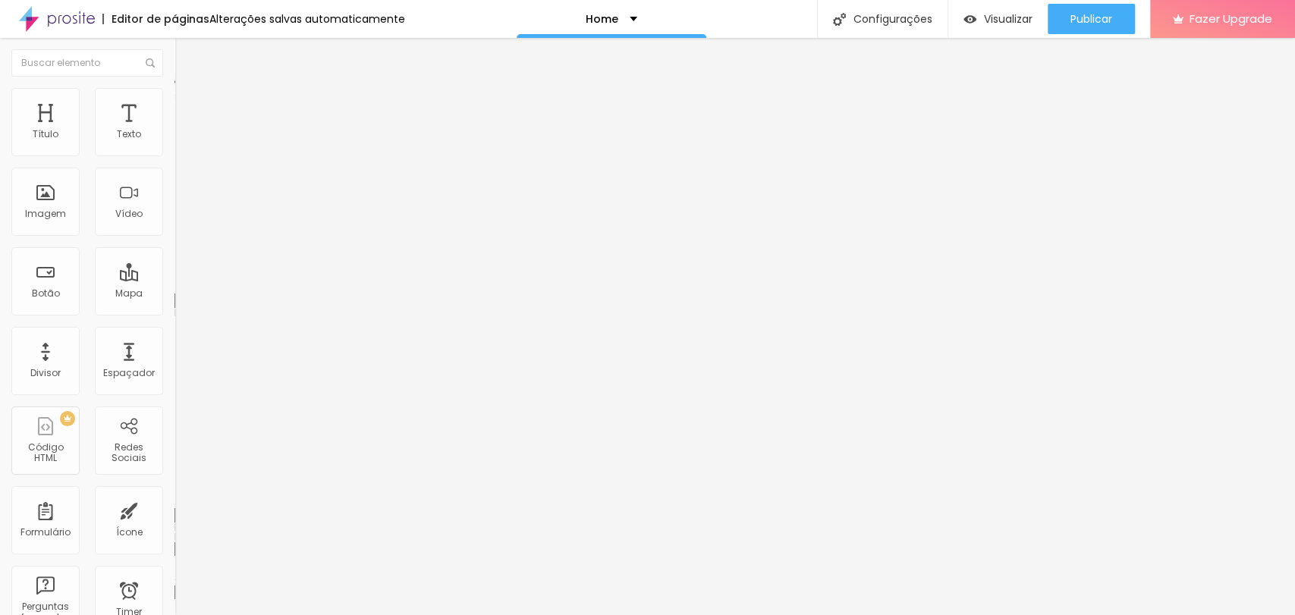
type input "67"
type input "73"
type input "81"
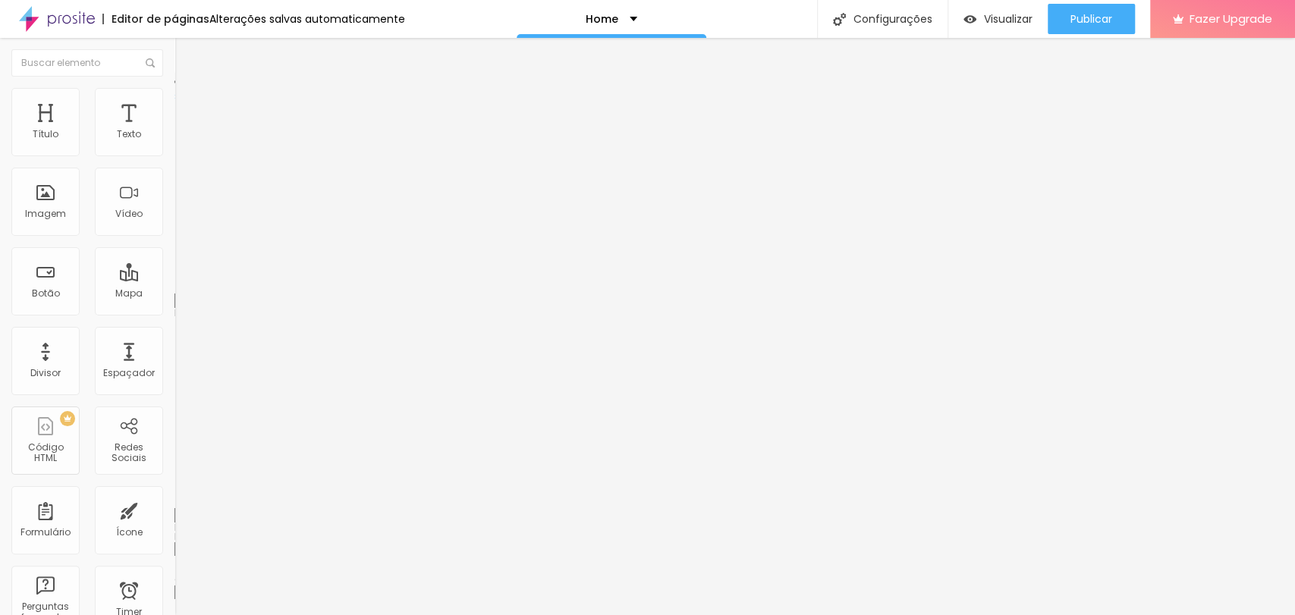
type input "89"
type input "92"
type input "98"
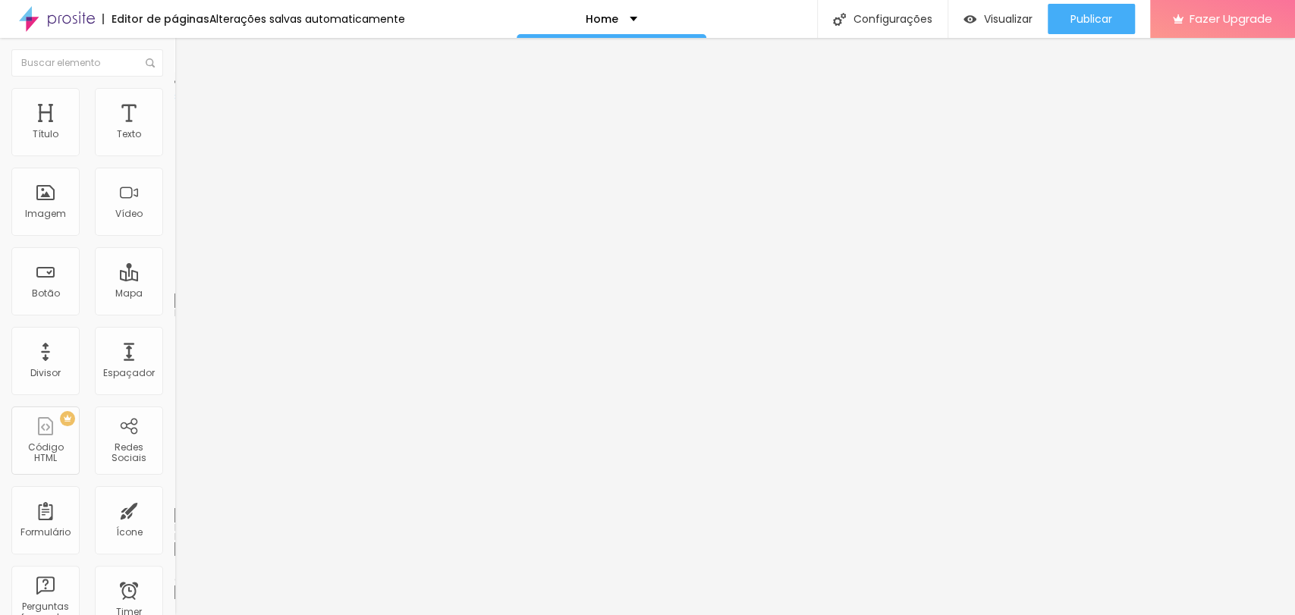
type input "98"
type input "100"
type input "84"
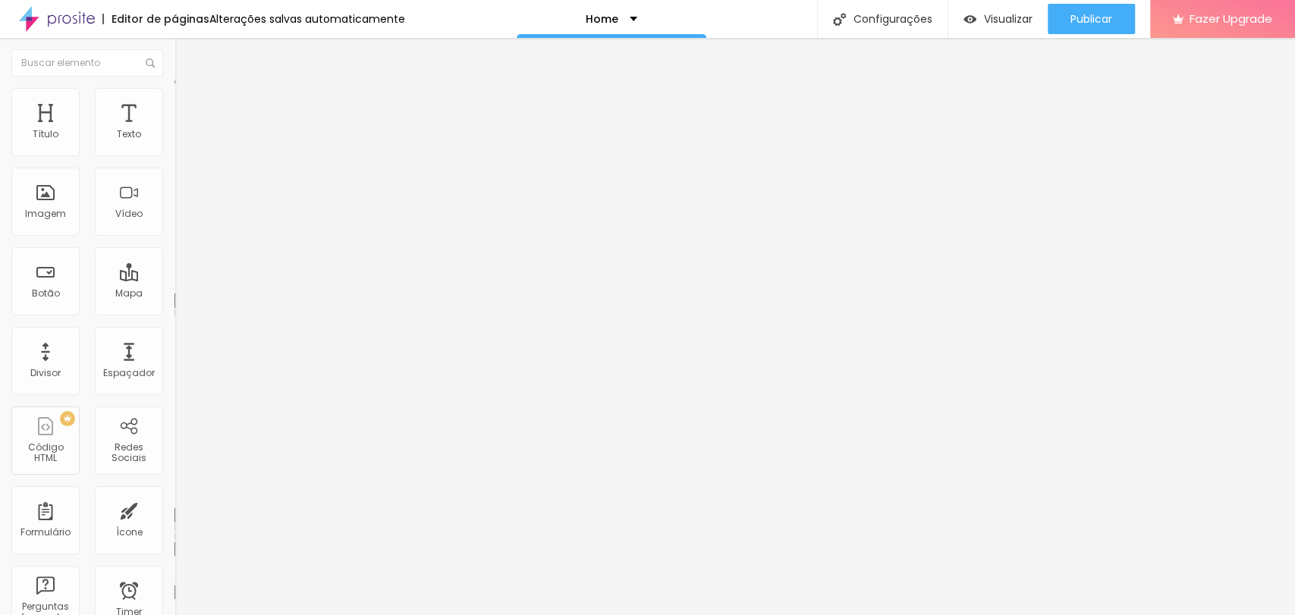
type input "83"
type input "67"
type input "65"
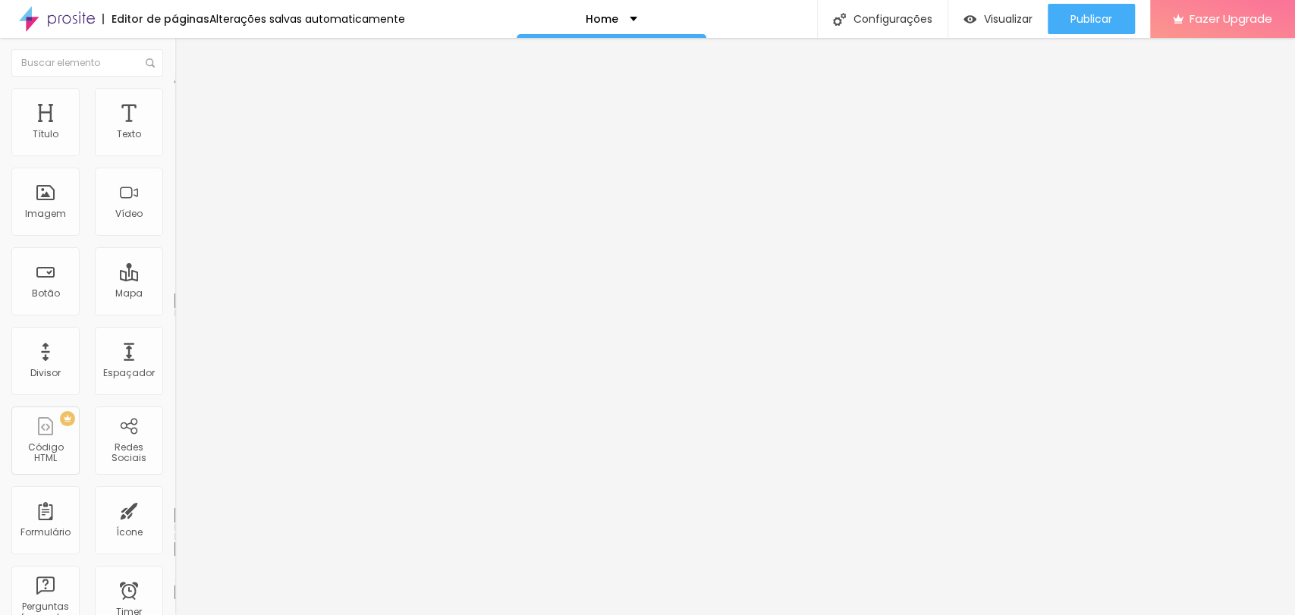
type input "65"
type input "50"
type input "48"
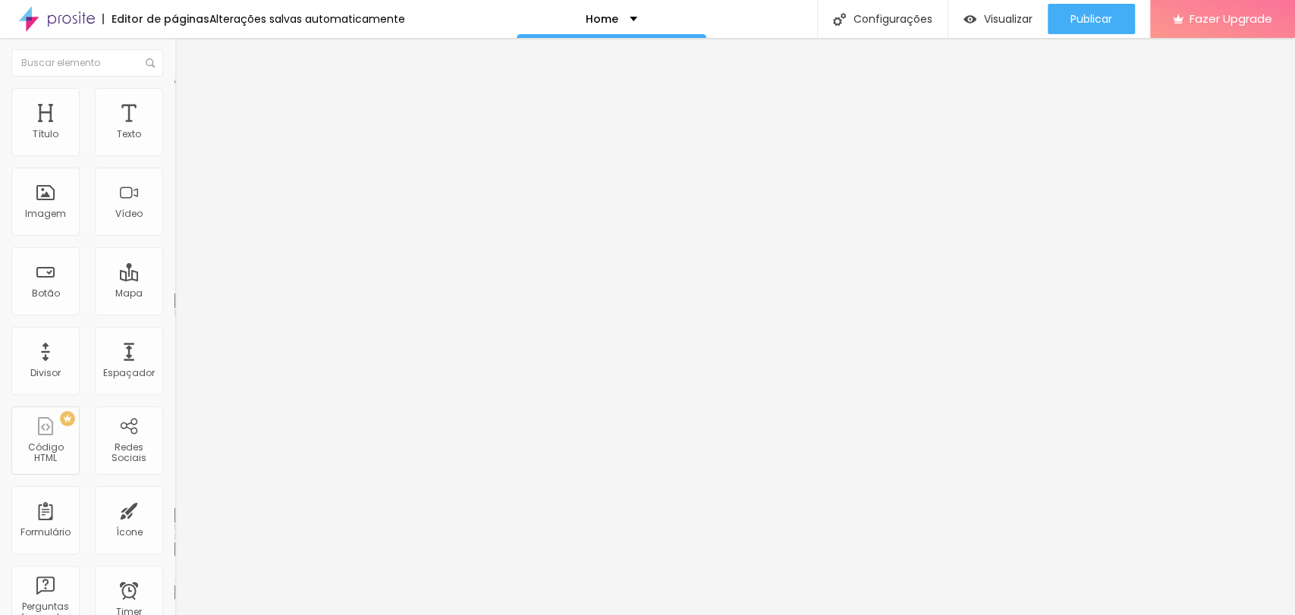
type input "44"
type input "42"
type input "41"
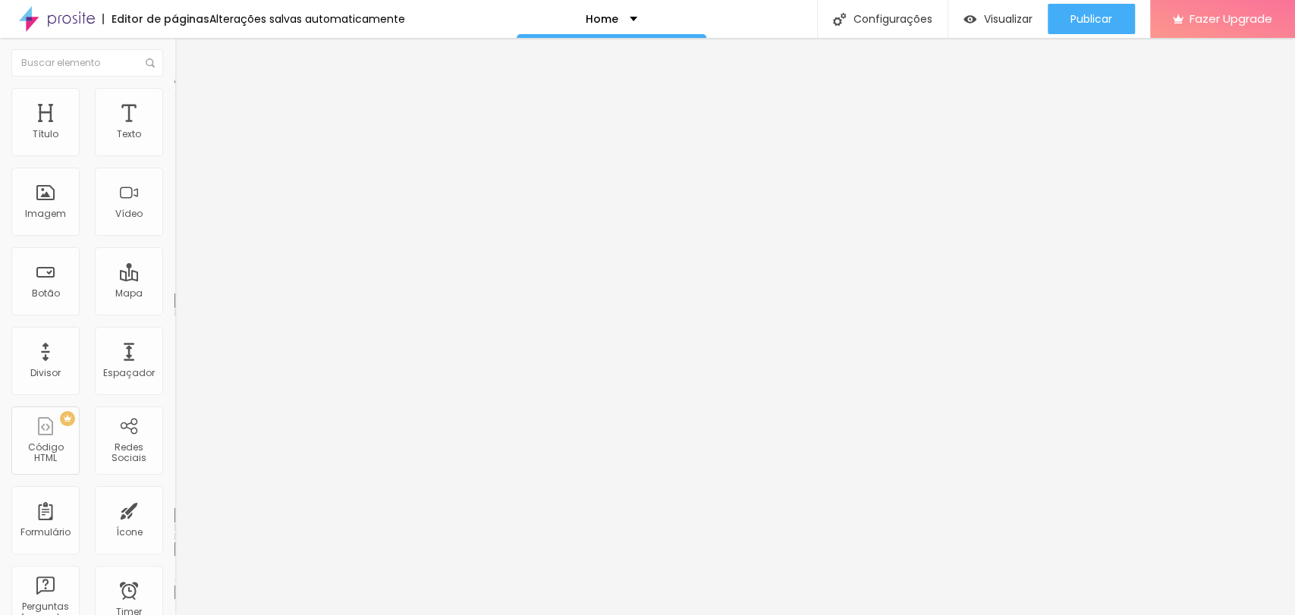
type input "41"
type input "40"
drag, startPoint x: 40, startPoint y: 148, endPoint x: 73, endPoint y: 188, distance: 51.8
type input "40"
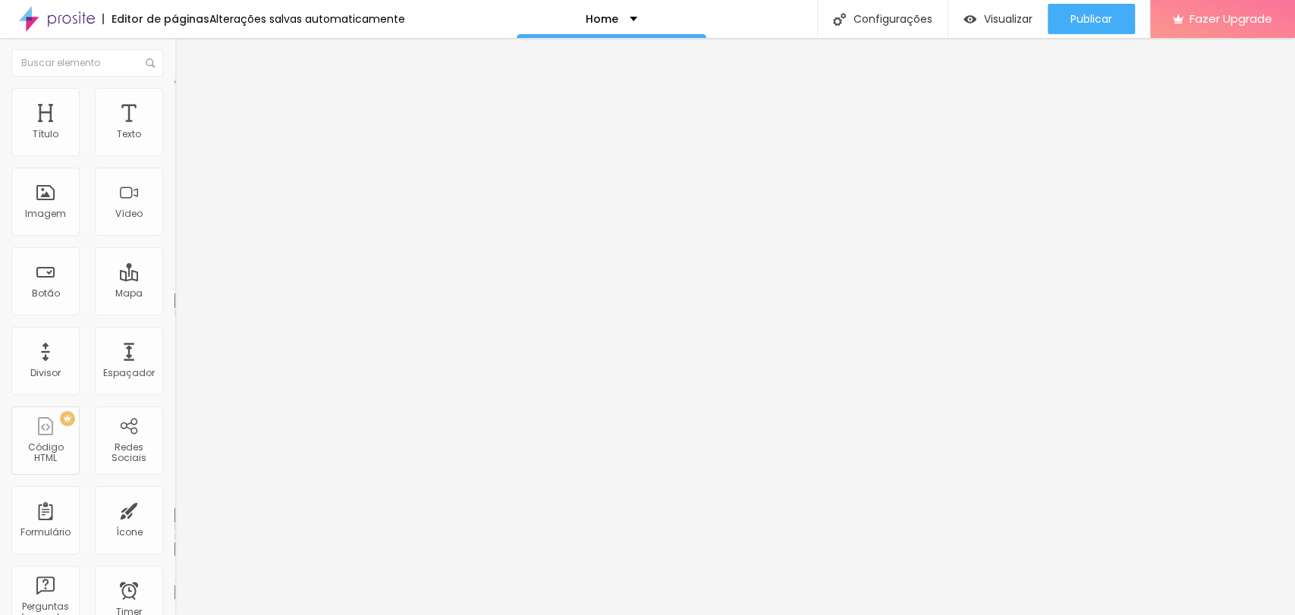
click at [174, 279] on input "range" at bounding box center [223, 285] width 98 height 12
click at [188, 89] on span "Estilo" at bounding box center [200, 83] width 24 height 13
click at [174, 143] on span "Titulo 2" at bounding box center [198, 133] width 49 height 19
click at [174, 130] on span "Titulo 1" at bounding box center [198, 119] width 49 height 21
click at [174, 224] on div "Tipografia Voltar ao padrão" at bounding box center [261, 203] width 174 height 42
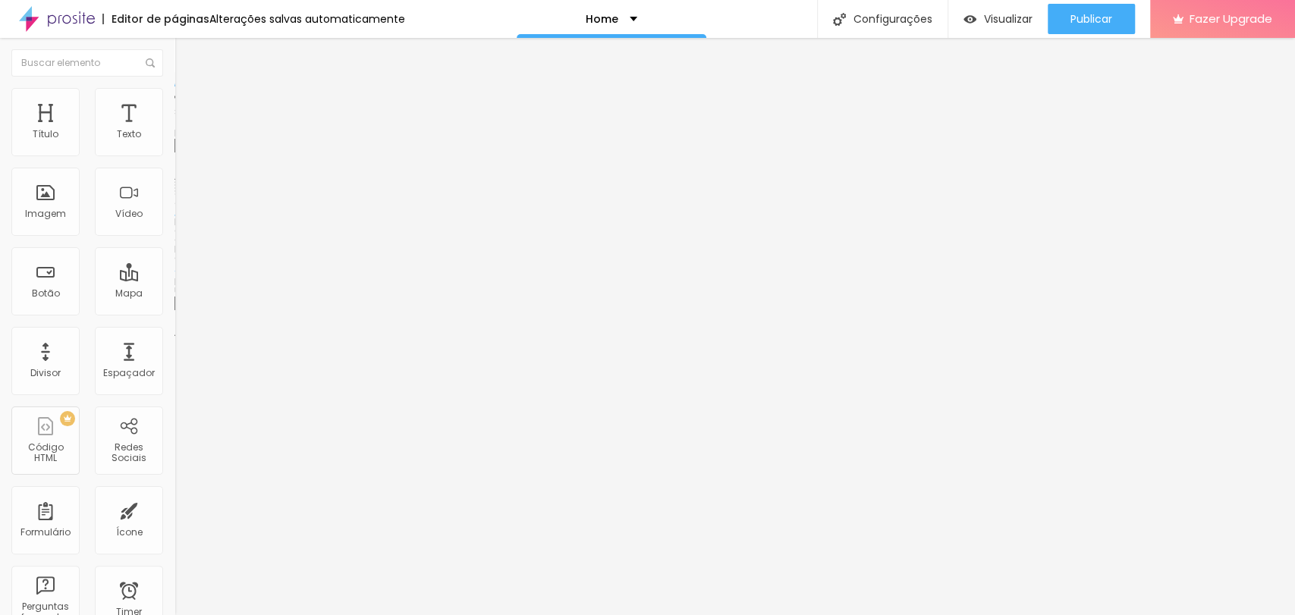
click at [174, 237] on span "Original" at bounding box center [192, 230] width 36 height 13
click at [174, 245] on div "Cinema 16:9" at bounding box center [261, 240] width 174 height 9
click at [174, 261] on span "Padrão" at bounding box center [191, 254] width 34 height 13
click at [174, 270] on span "Quadrado" at bounding box center [198, 263] width 49 height 13
click at [174, 279] on span "Original" at bounding box center [192, 272] width 36 height 13
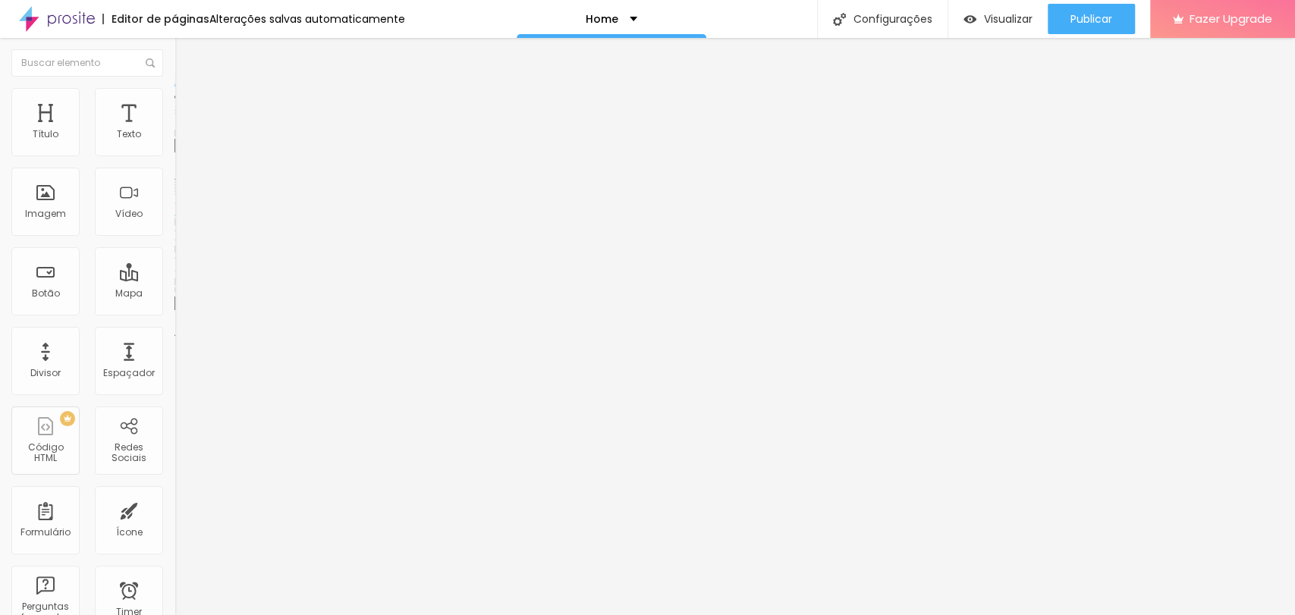
click at [174, 265] on span "Quadrado" at bounding box center [198, 258] width 49 height 13
click at [174, 89] on img at bounding box center [181, 95] width 14 height 14
type input "39"
type input "44"
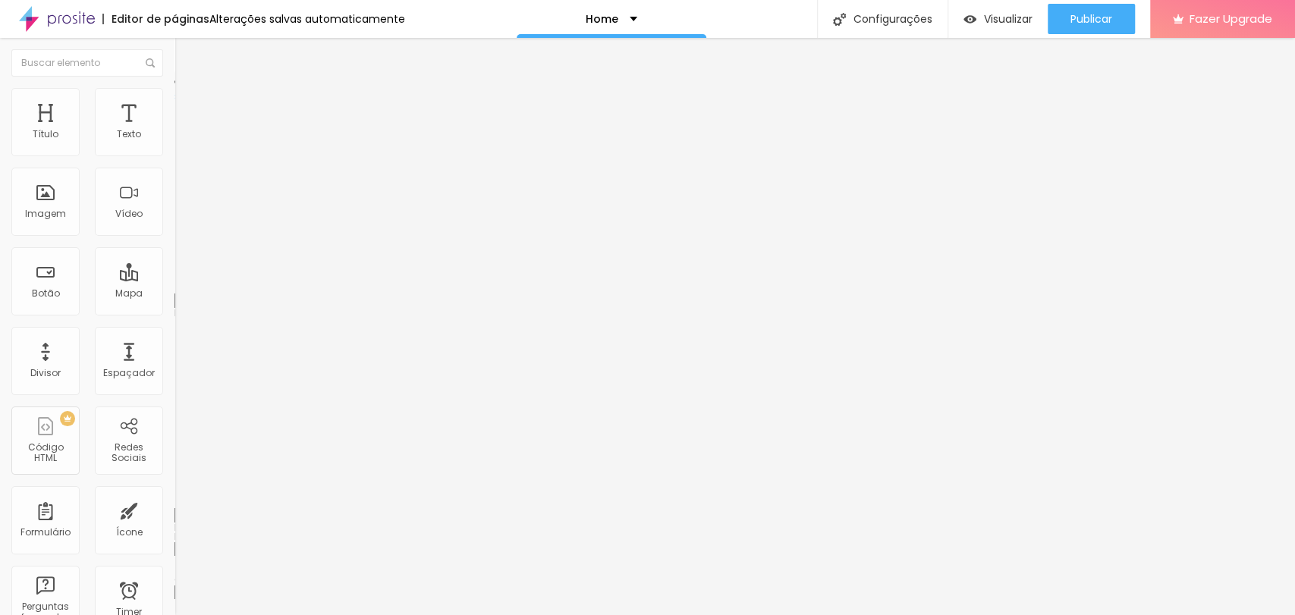
type input "44"
type input "48"
type input "53"
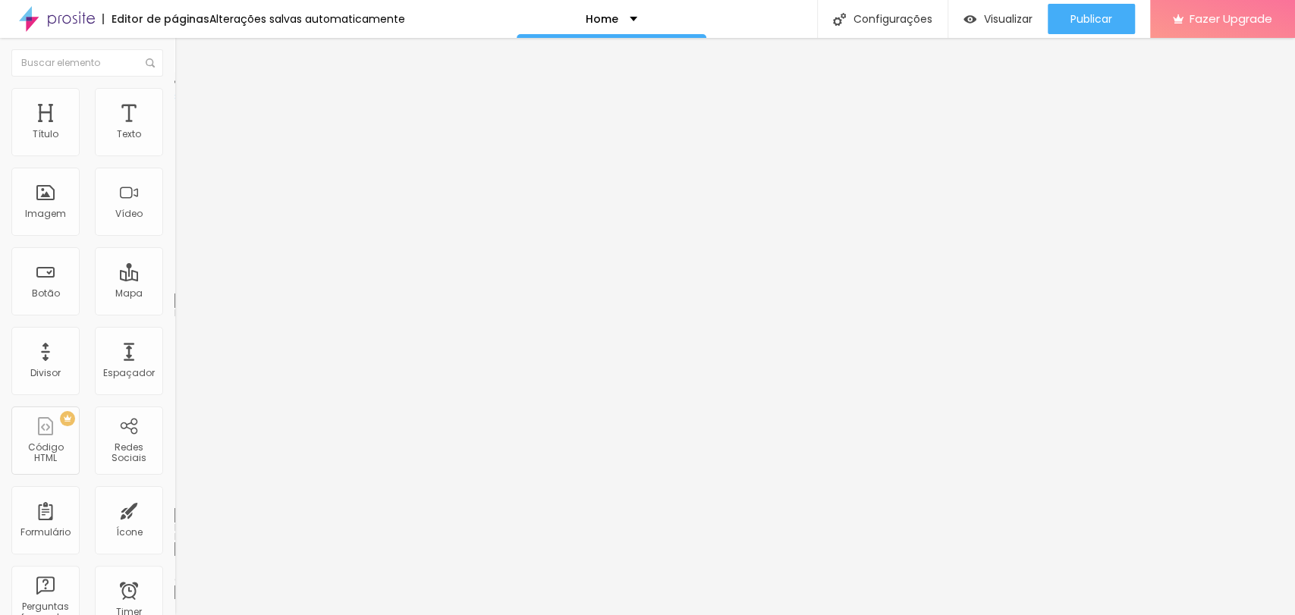
type input "56"
type input "60"
type input "64"
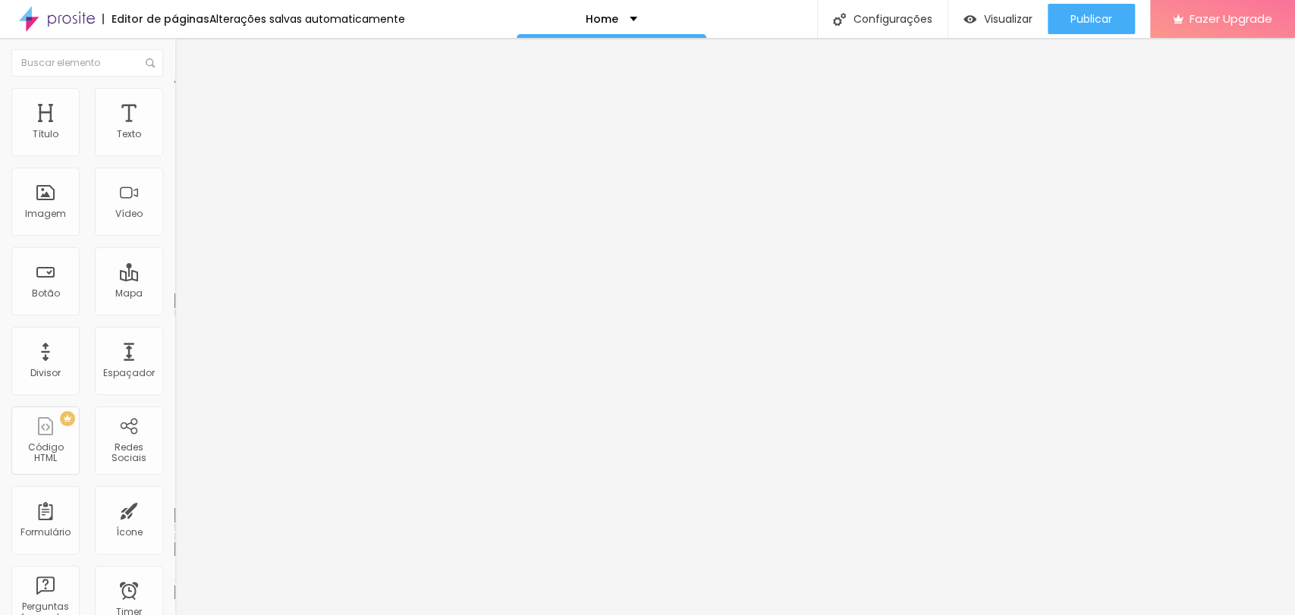
type input "64"
type input "69"
type input "82"
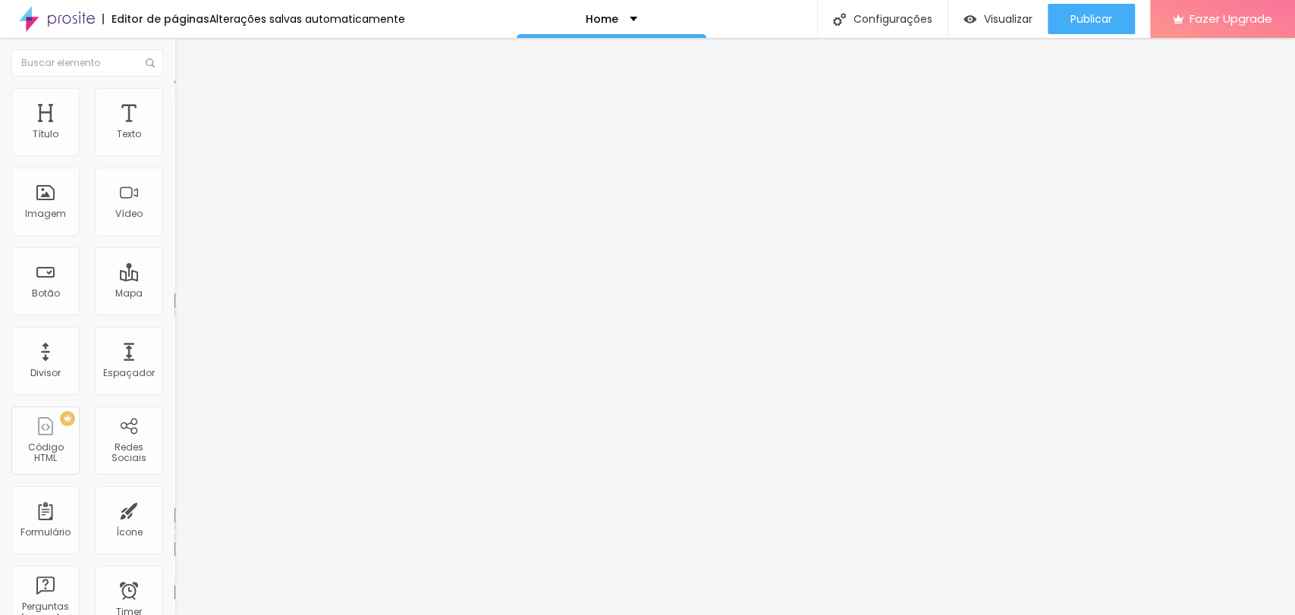
type input "92"
type input "97"
type input "99"
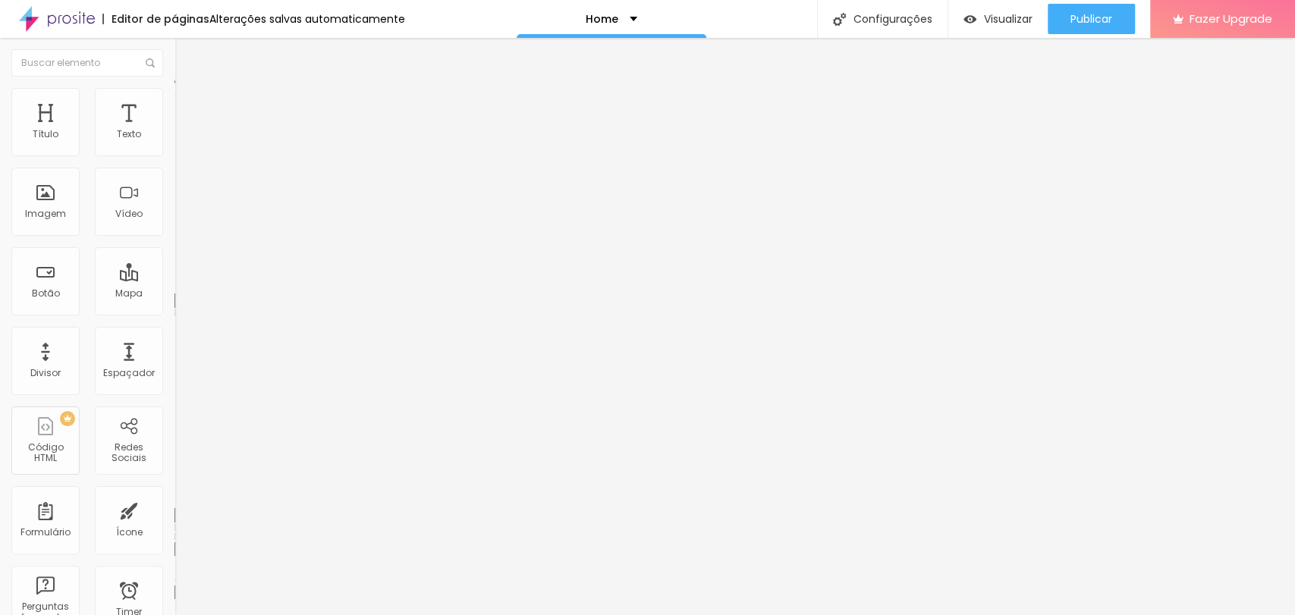
type input "99"
type input "100"
type input "94"
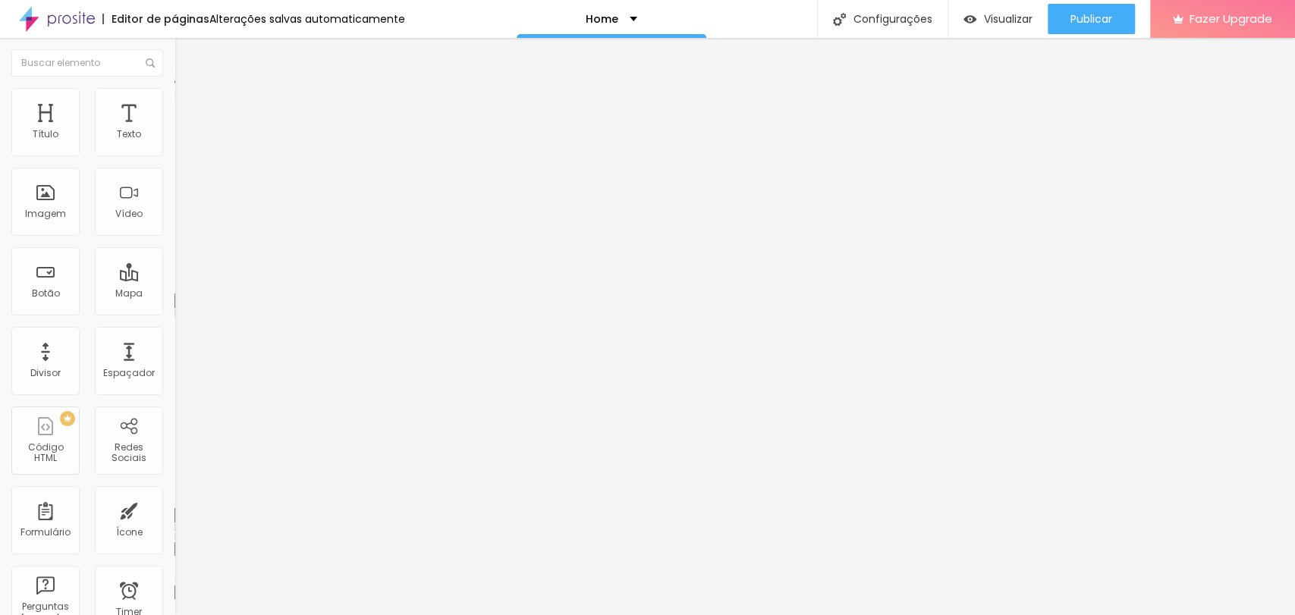
type input "85"
type input "76"
type input "70"
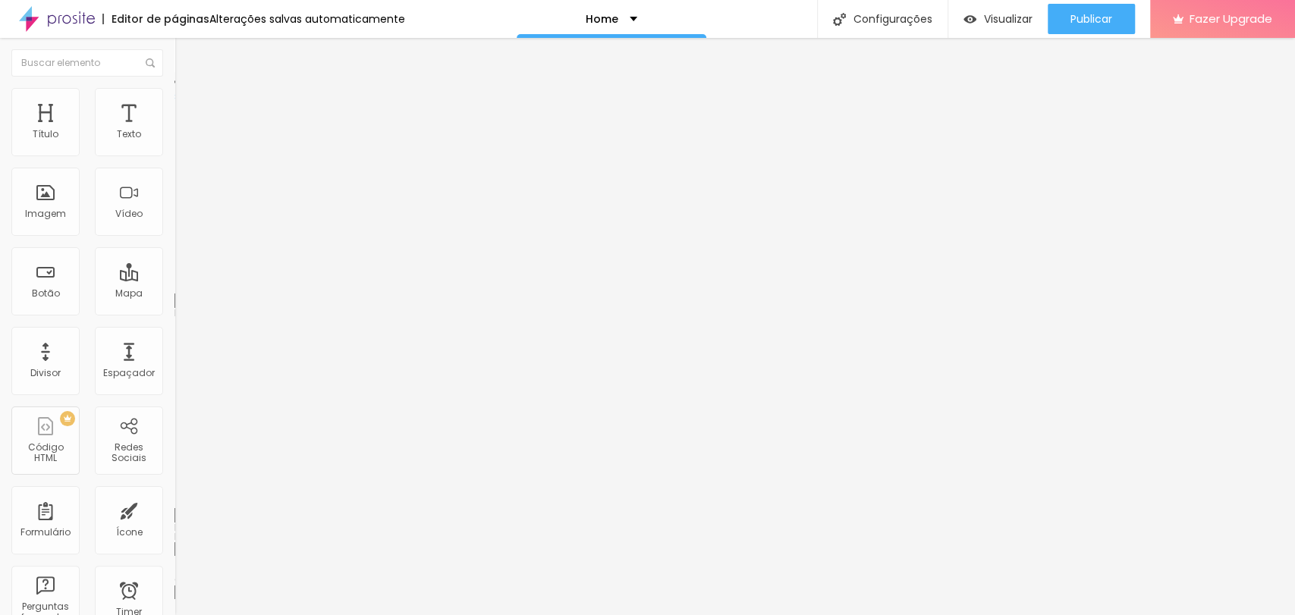
type input "70"
type input "64"
type input "59"
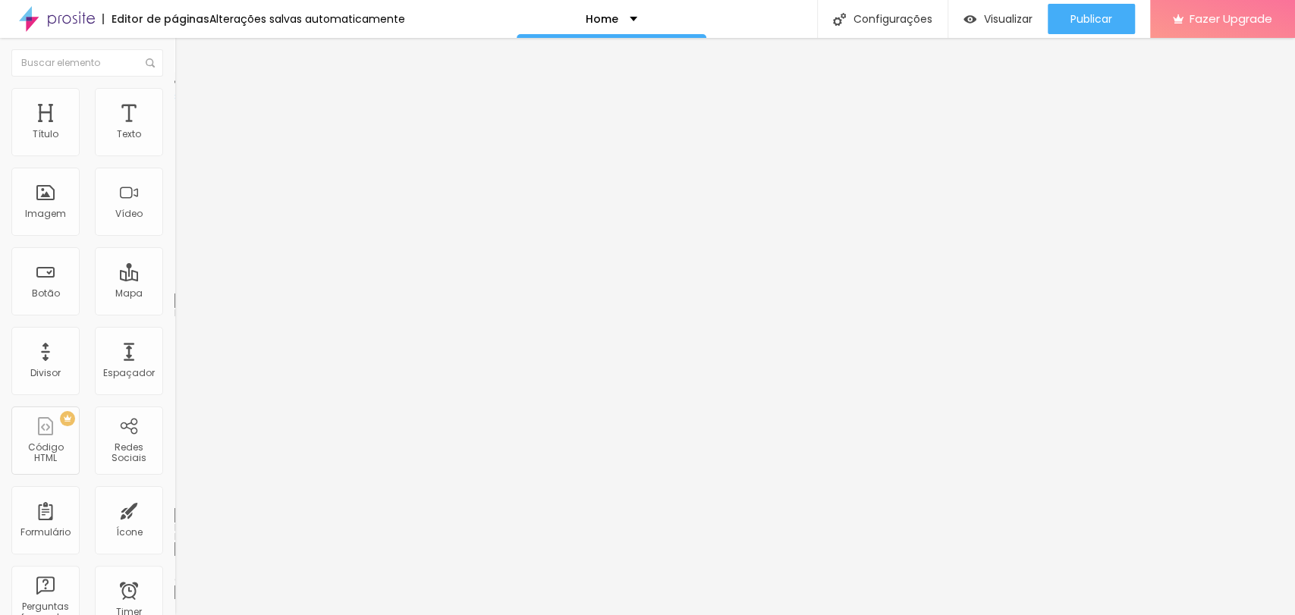
type input "55"
type input "53"
type input "51"
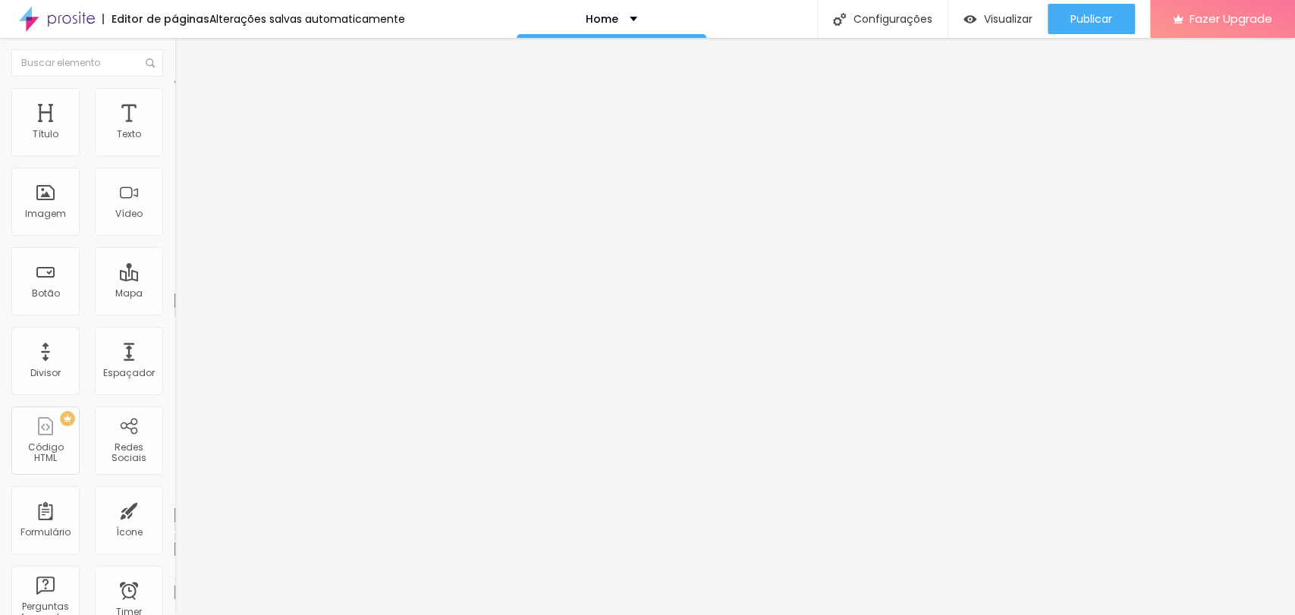
type input "51"
drag, startPoint x: 71, startPoint y: 152, endPoint x: 82, endPoint y: 152, distance: 10.6
type input "51"
click at [174, 279] on input "range" at bounding box center [223, 285] width 98 height 12
type input "15"
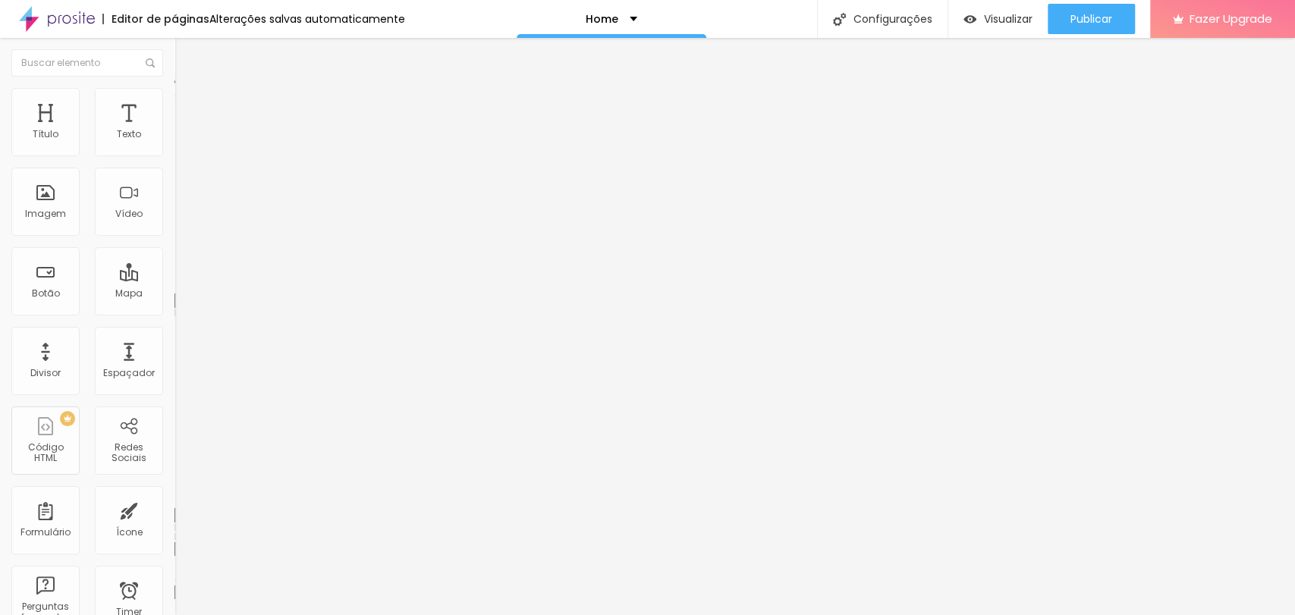
type input "15"
type input "16"
type input "18"
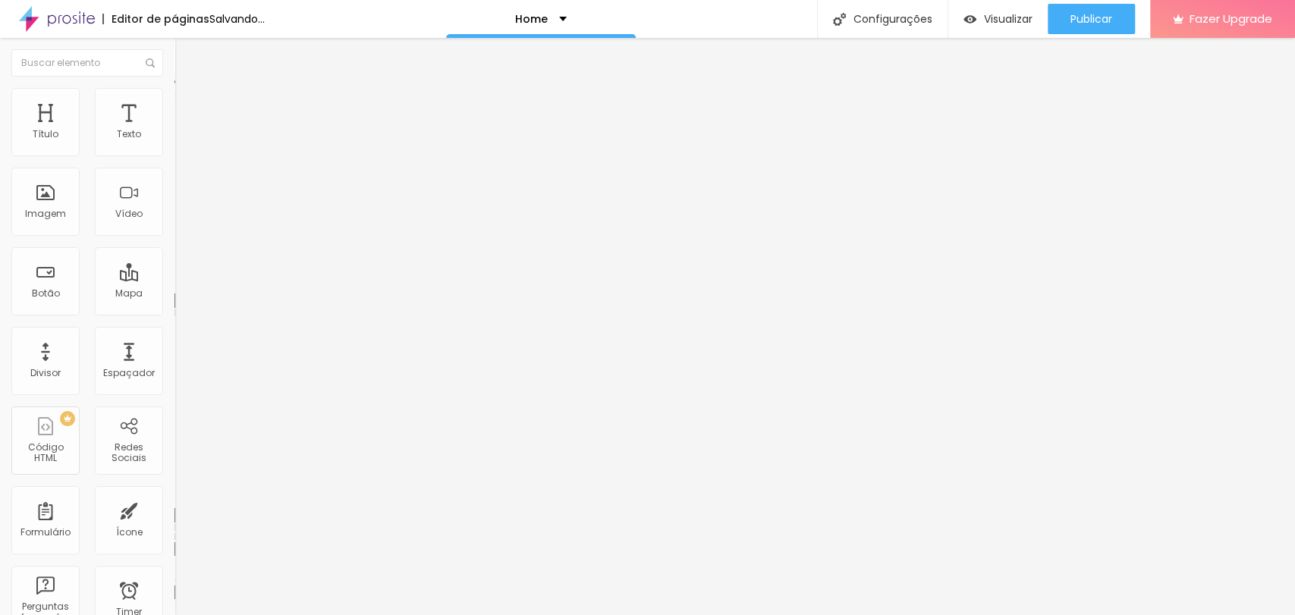
type input "27"
type input "35"
type input "43"
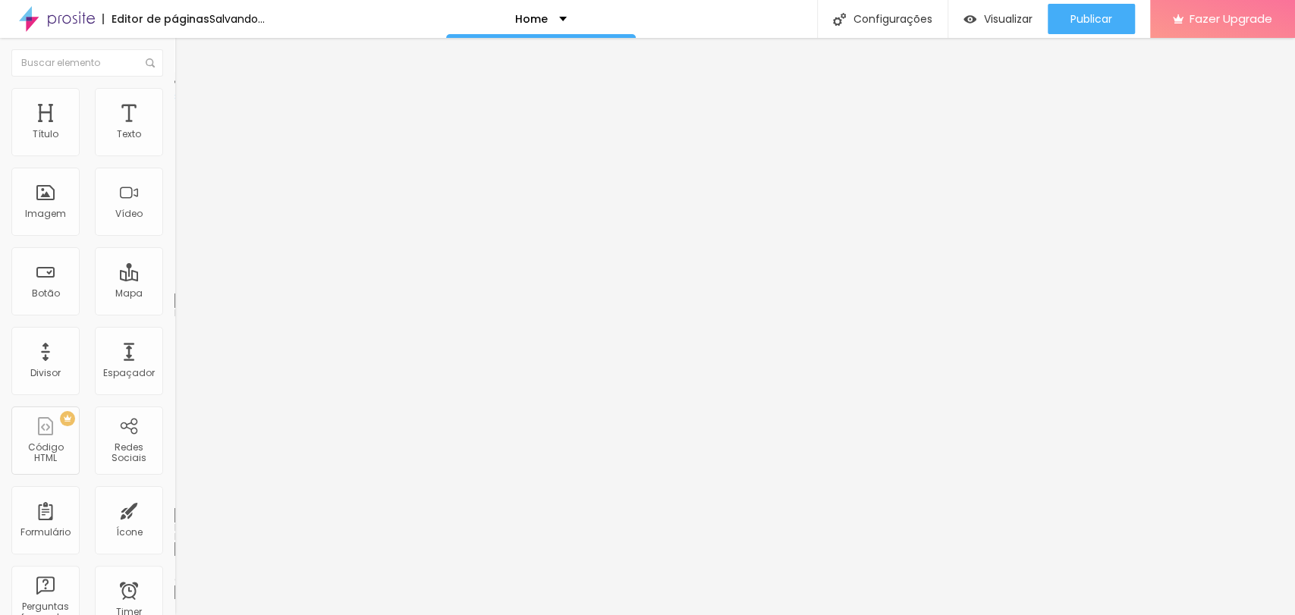
type input "43"
type input "48"
type input "50"
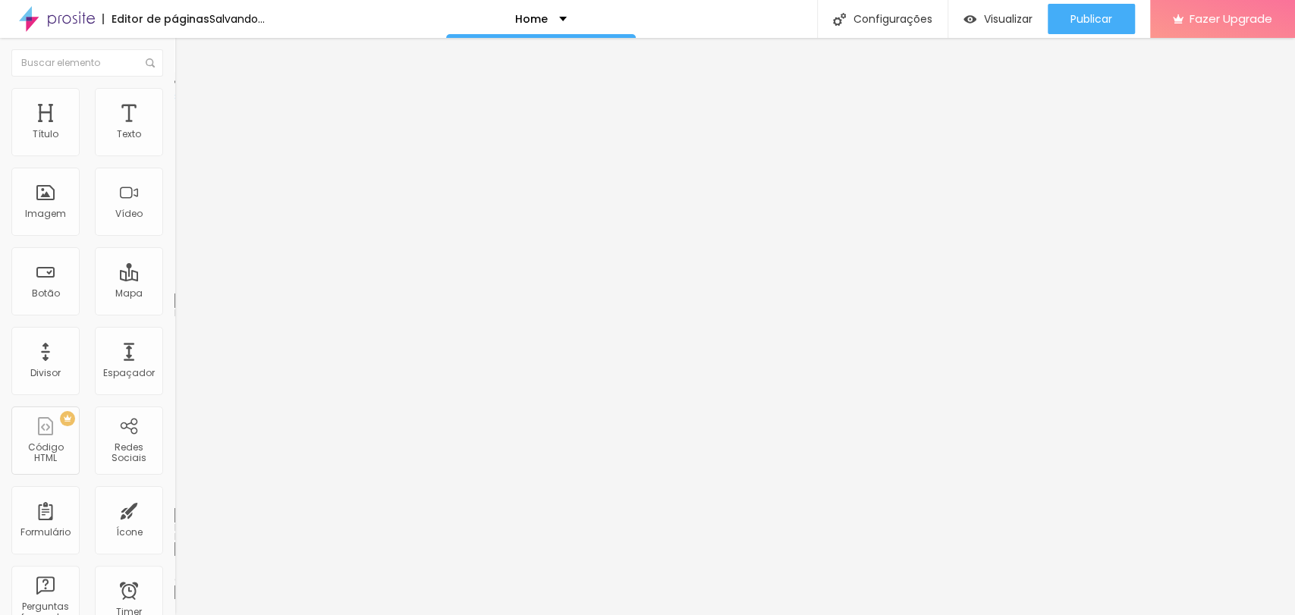
type input "52"
type input "54"
type input "56"
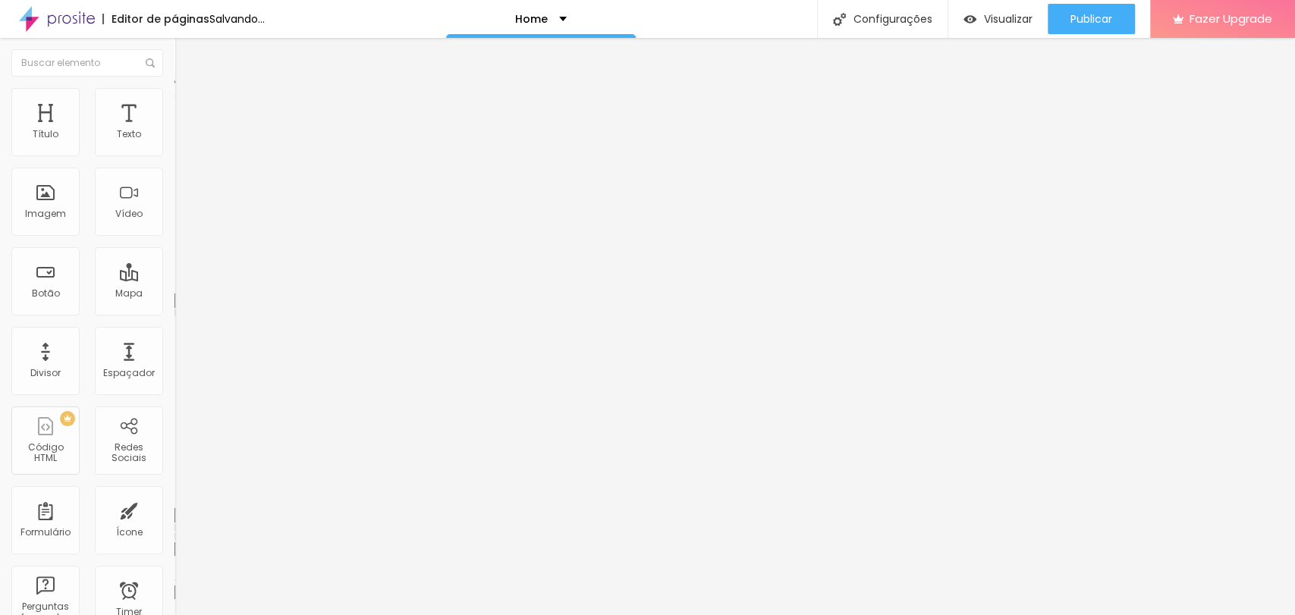
type input "56"
type input "57"
type input "58"
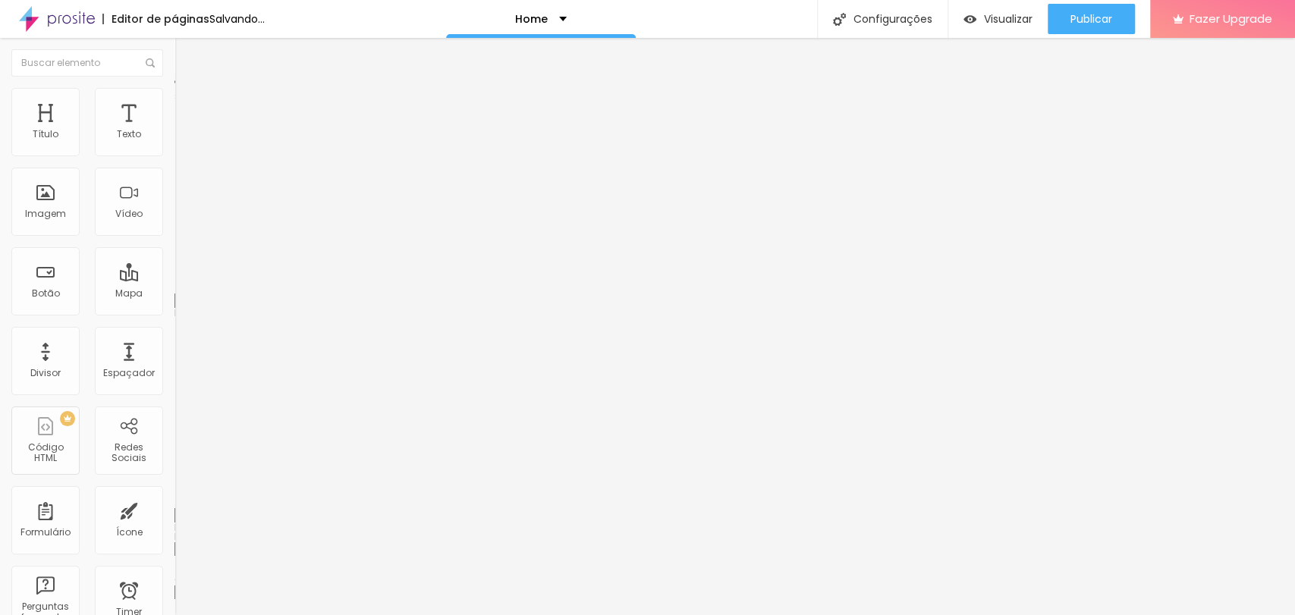
type input "56"
type input "53"
type input "50"
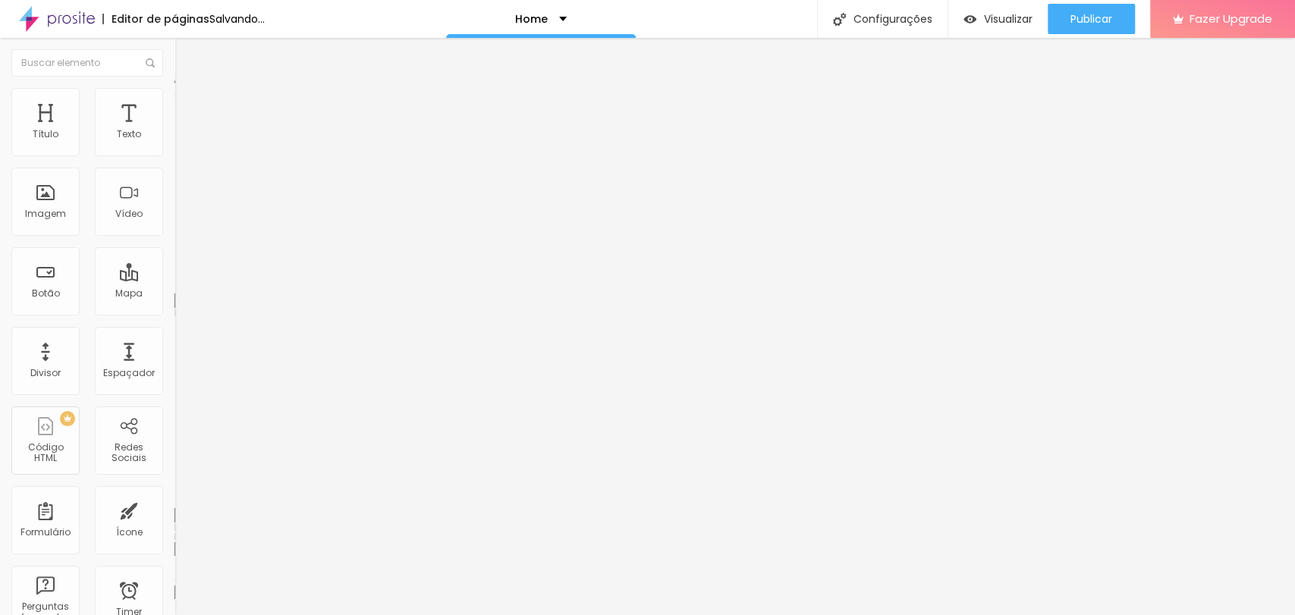
type input "50"
type input "43"
type input "40"
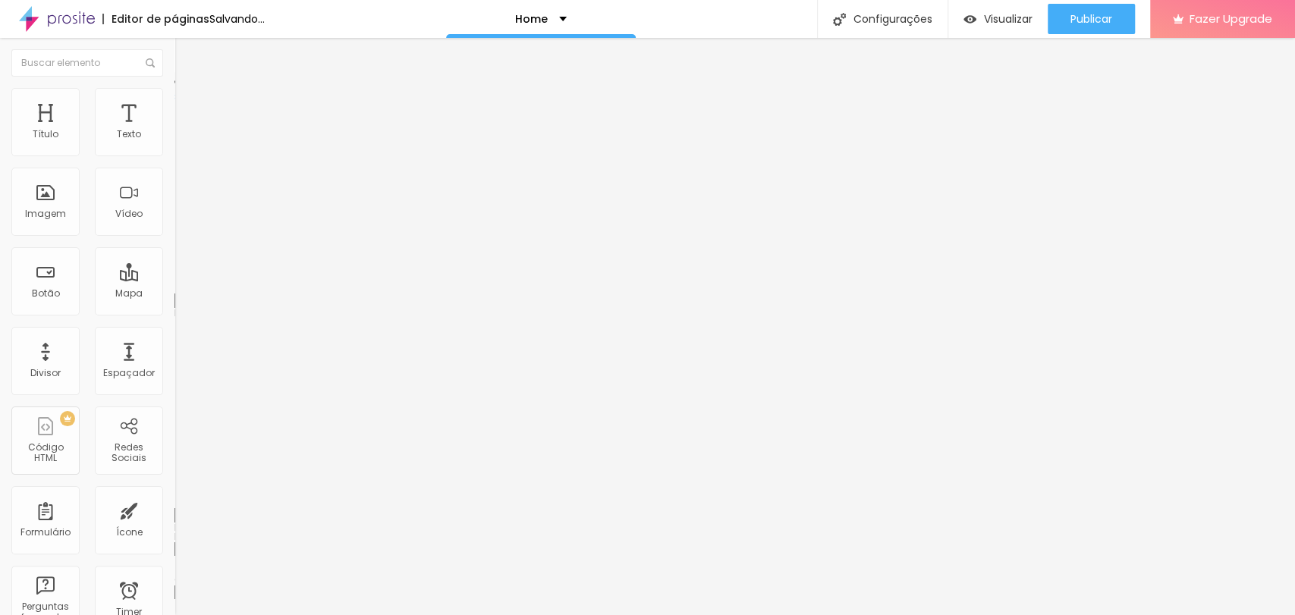
type input "36"
type input "35"
type input "34"
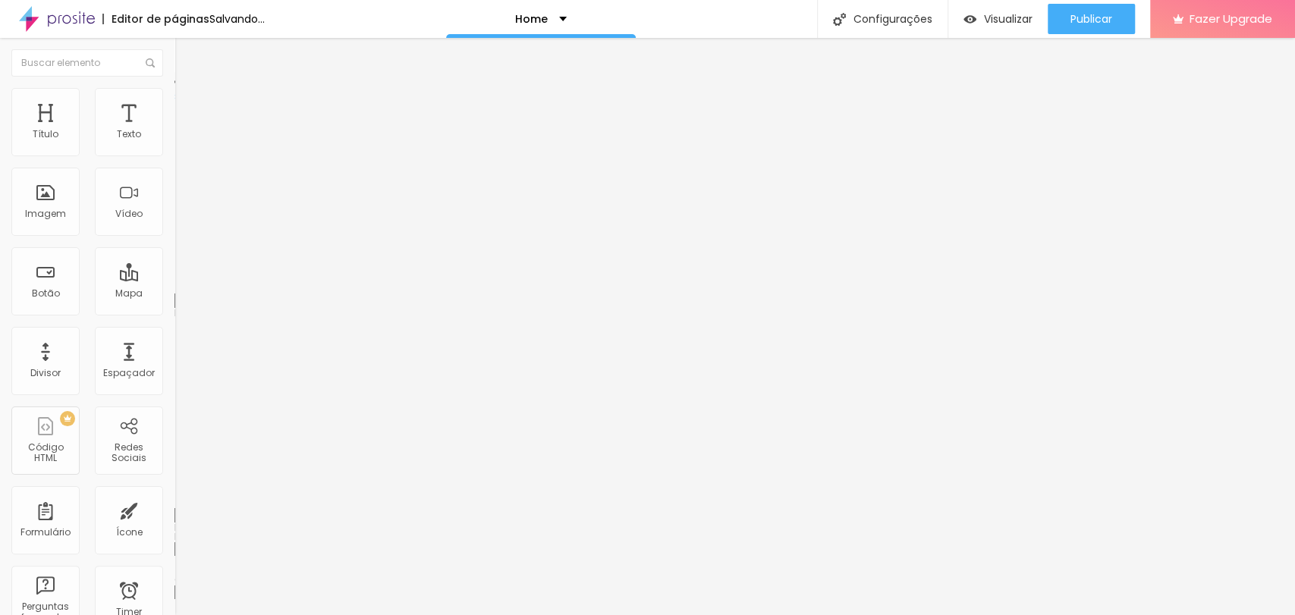
type input "34"
drag, startPoint x: 52, startPoint y: 177, endPoint x: 67, endPoint y: 168, distance: 17.7
click at [174, 494] on input "range" at bounding box center [223, 500] width 98 height 12
type input "41"
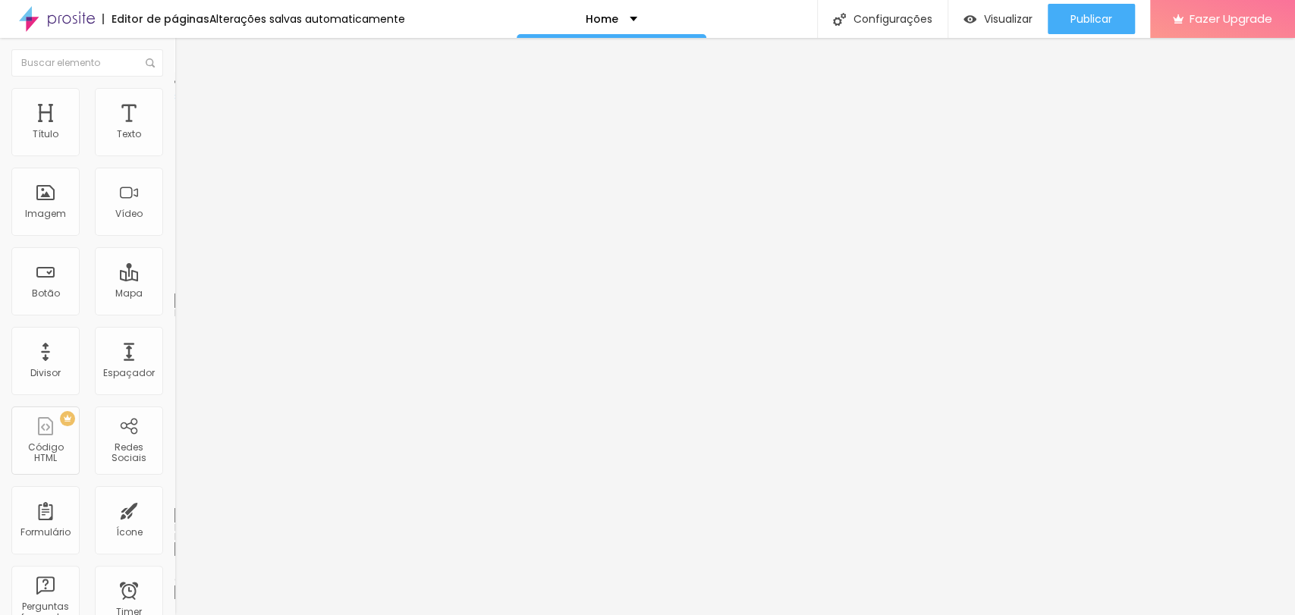
type input "49"
type input "59"
type input "76"
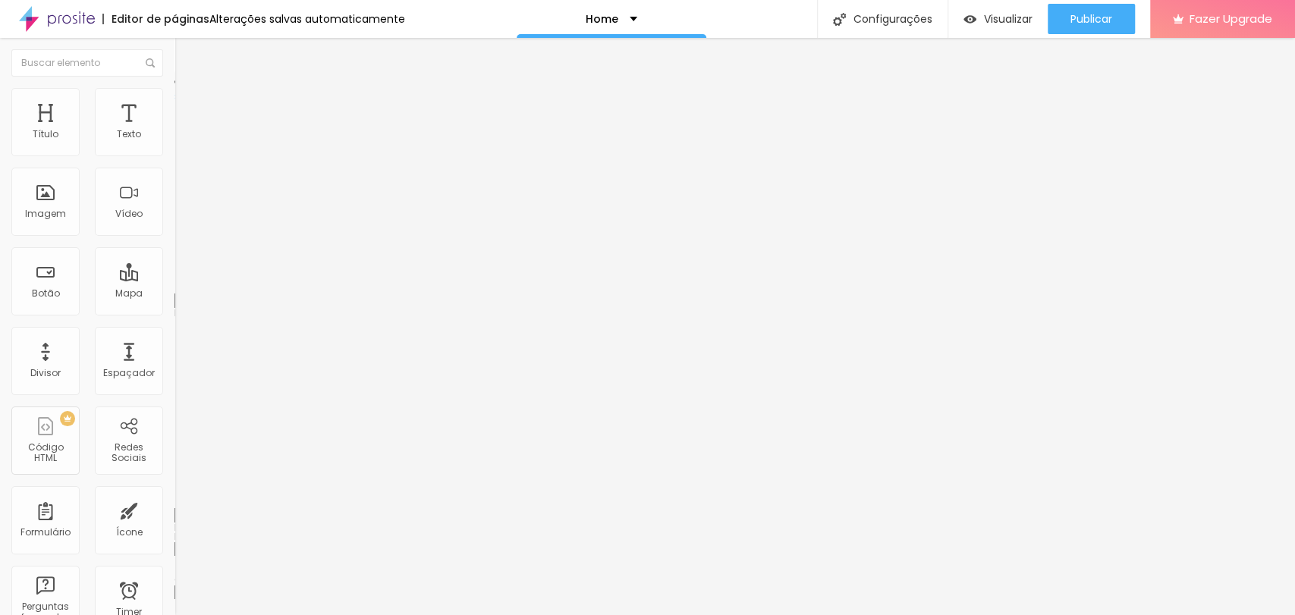
type input "76"
type input "85"
type input "89"
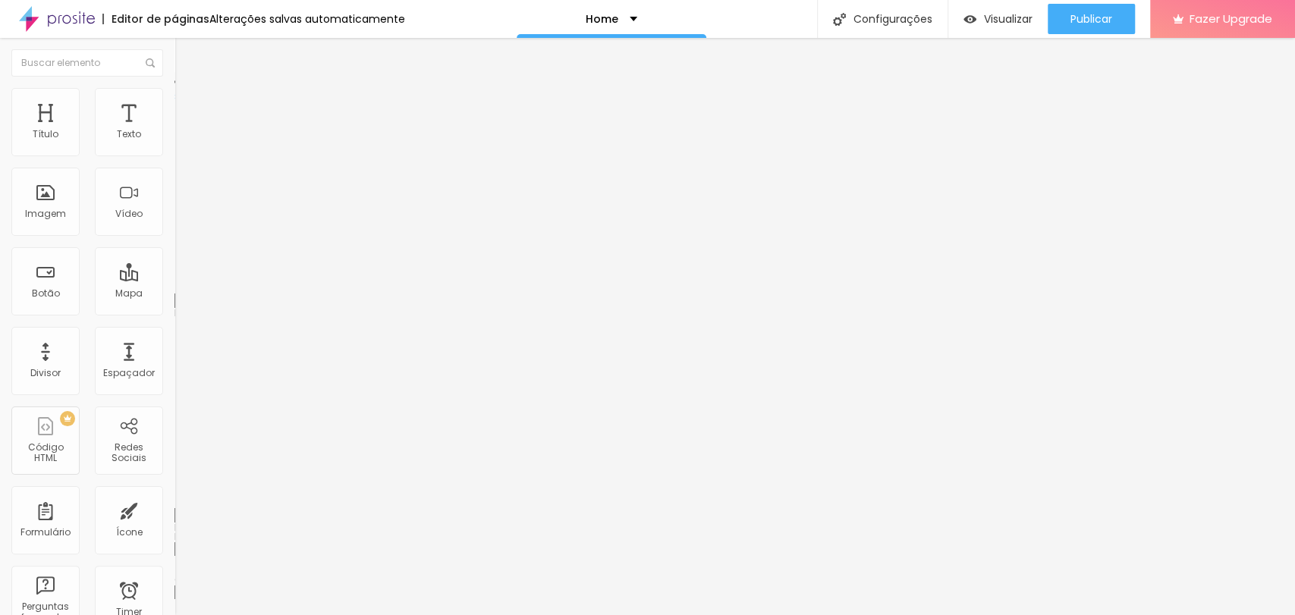
type input "93"
type input "97"
type input "98"
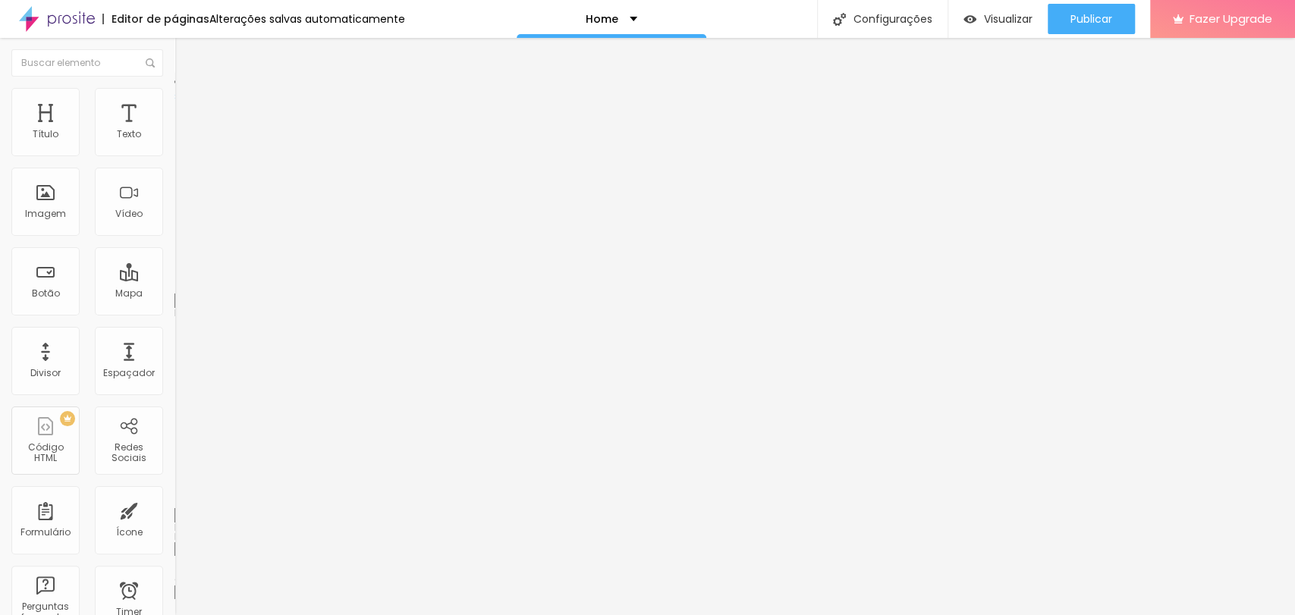
type input "98"
type input "100"
drag, startPoint x: 69, startPoint y: 178, endPoint x: 200, endPoint y: 183, distance: 131.3
type input "100"
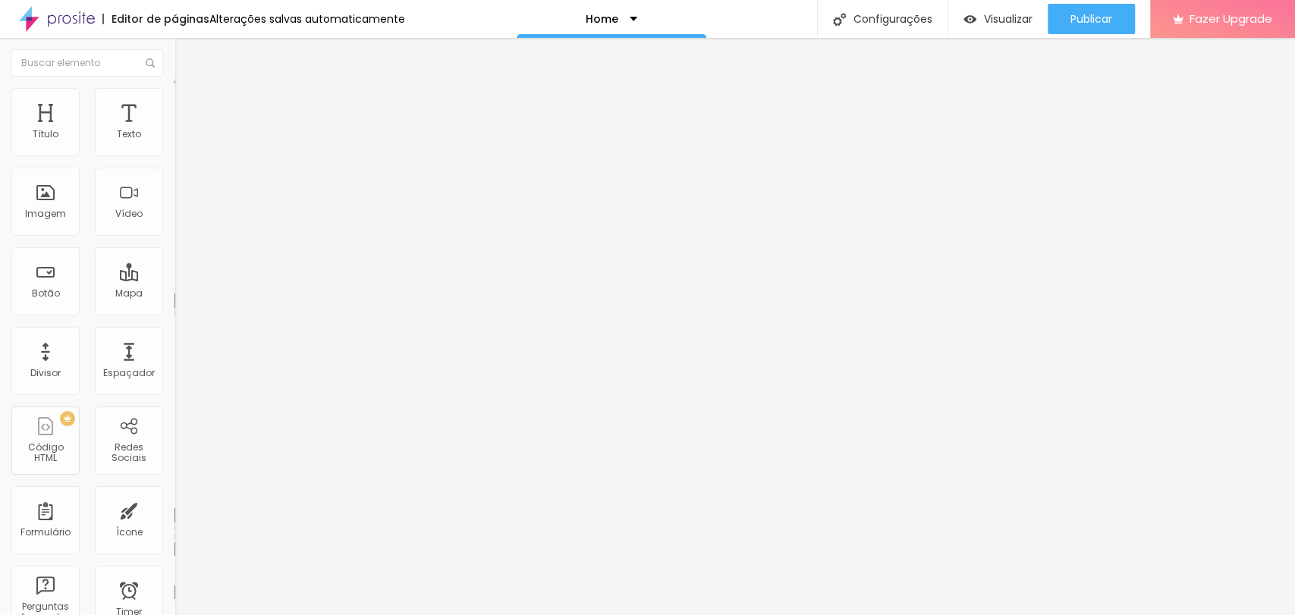
click at [200, 494] on input "range" at bounding box center [223, 500] width 98 height 12
click at [1081, 26] on div "Publicar" at bounding box center [1091, 19] width 42 height 30
click at [984, 24] on span "Visualizar" at bounding box center [1008, 19] width 49 height 12
click at [629, 7] on div "Home" at bounding box center [611, 19] width 190 height 38
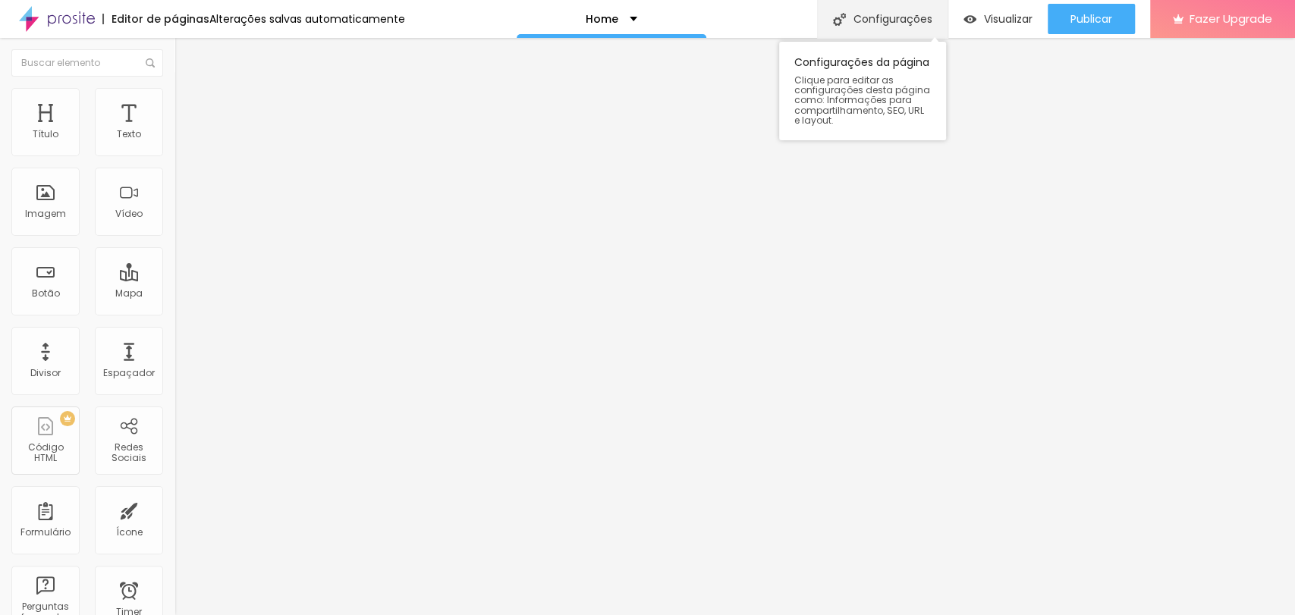
click at [904, 22] on div "Configurações" at bounding box center [882, 19] width 130 height 38
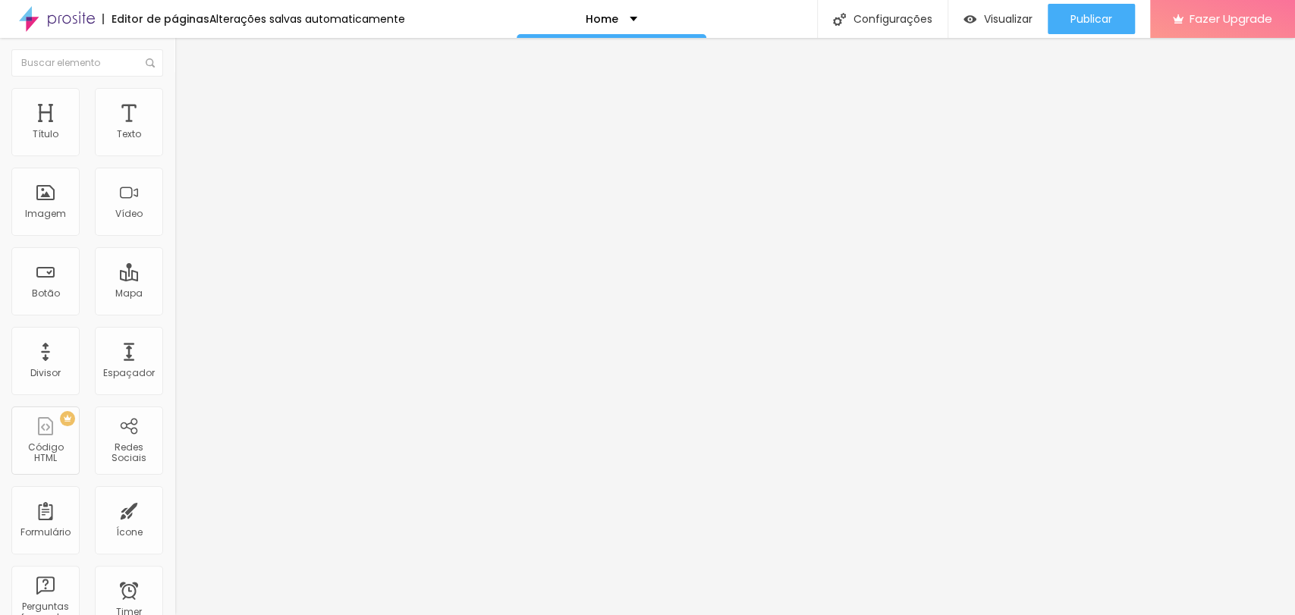
paste input "tainaramartinsfotos.alboompro.com/home"
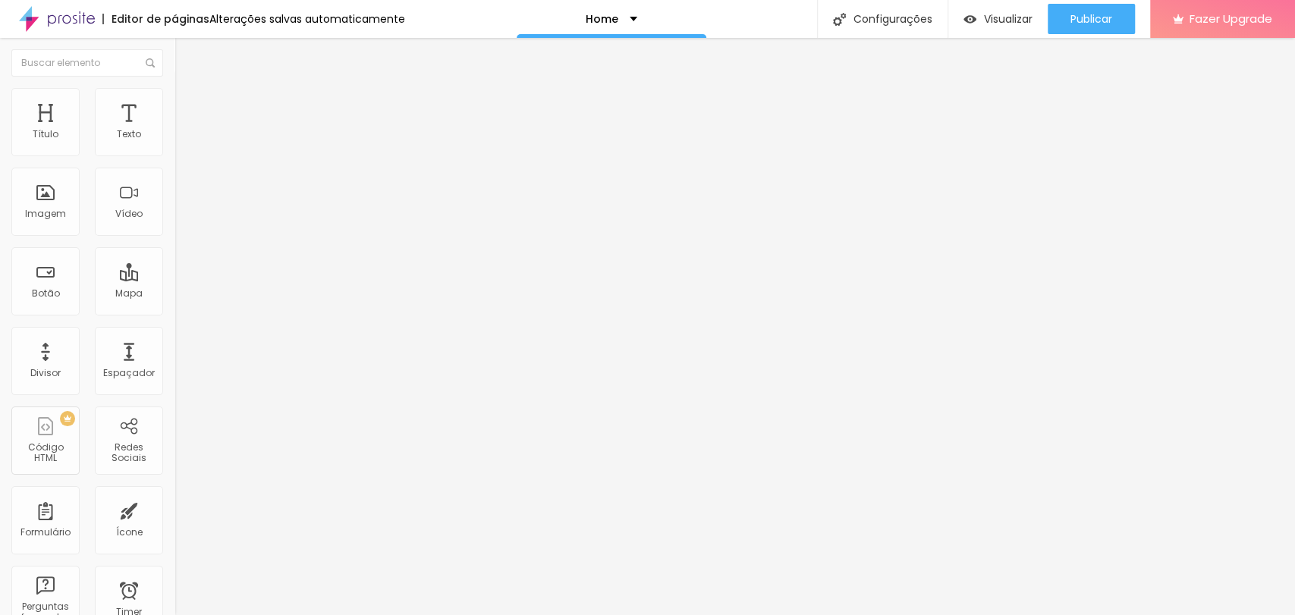
type input "/tainaramartinsfotos.alboompro.com/home"
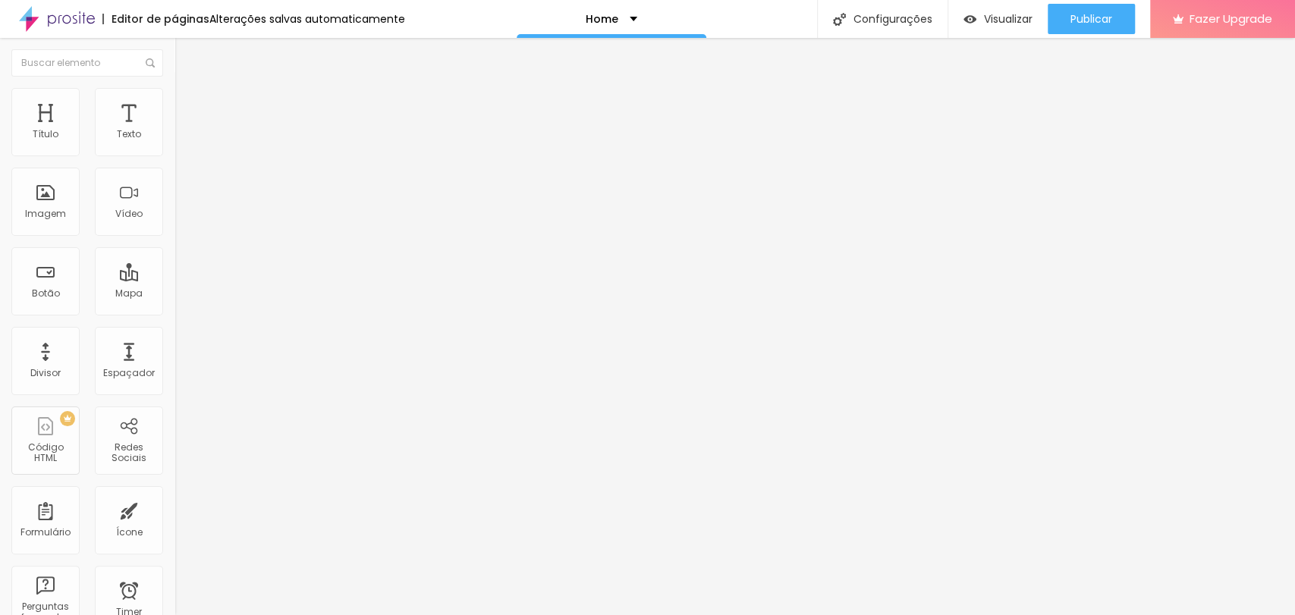
type input "/páginainicial"
